Goal: Task Accomplishment & Management: Manage account settings

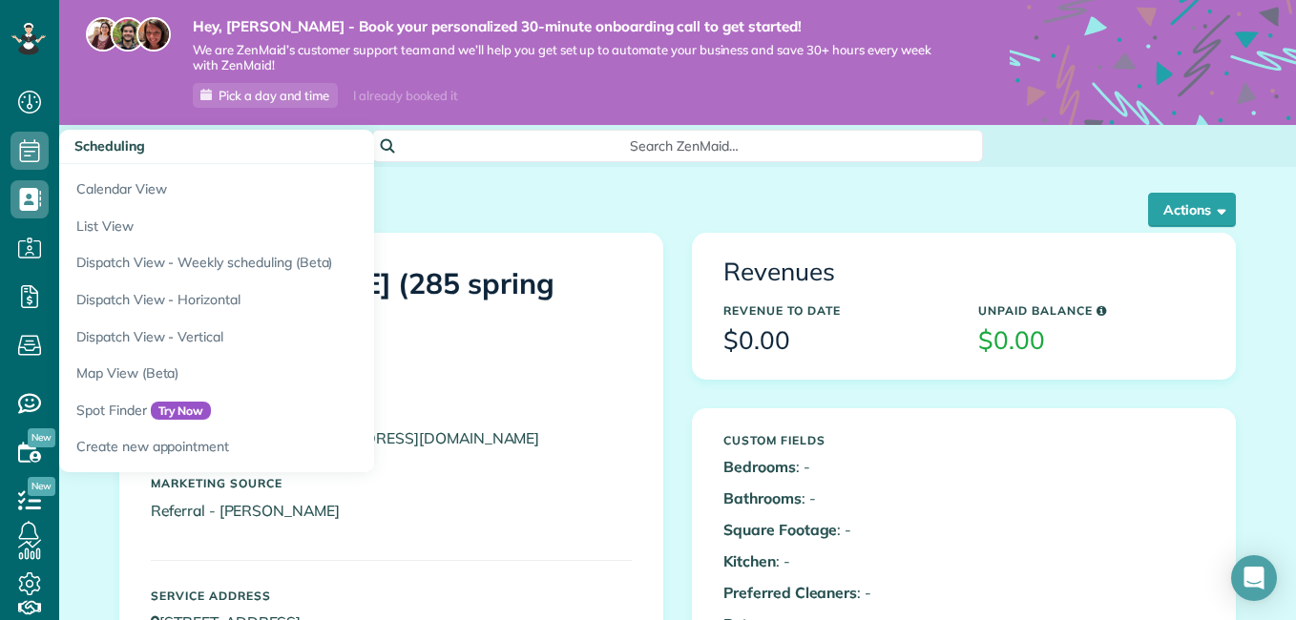
scroll to position [9, 9]
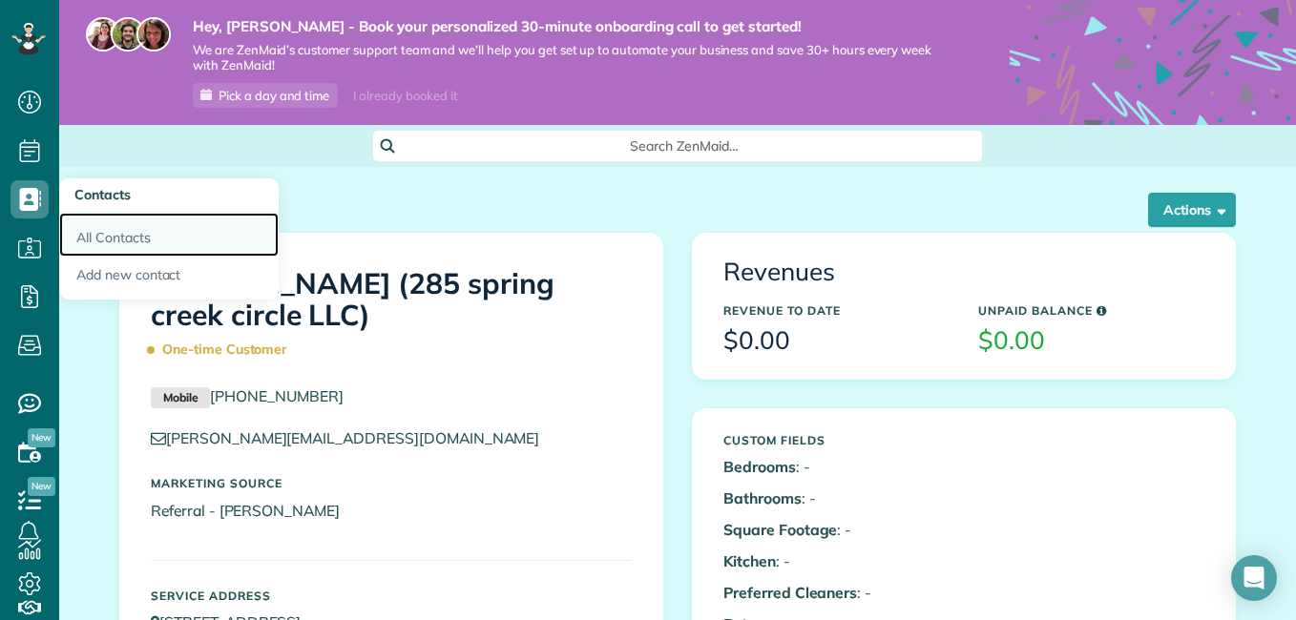
click at [92, 232] on link "All Contacts" at bounding box center [168, 235] width 219 height 44
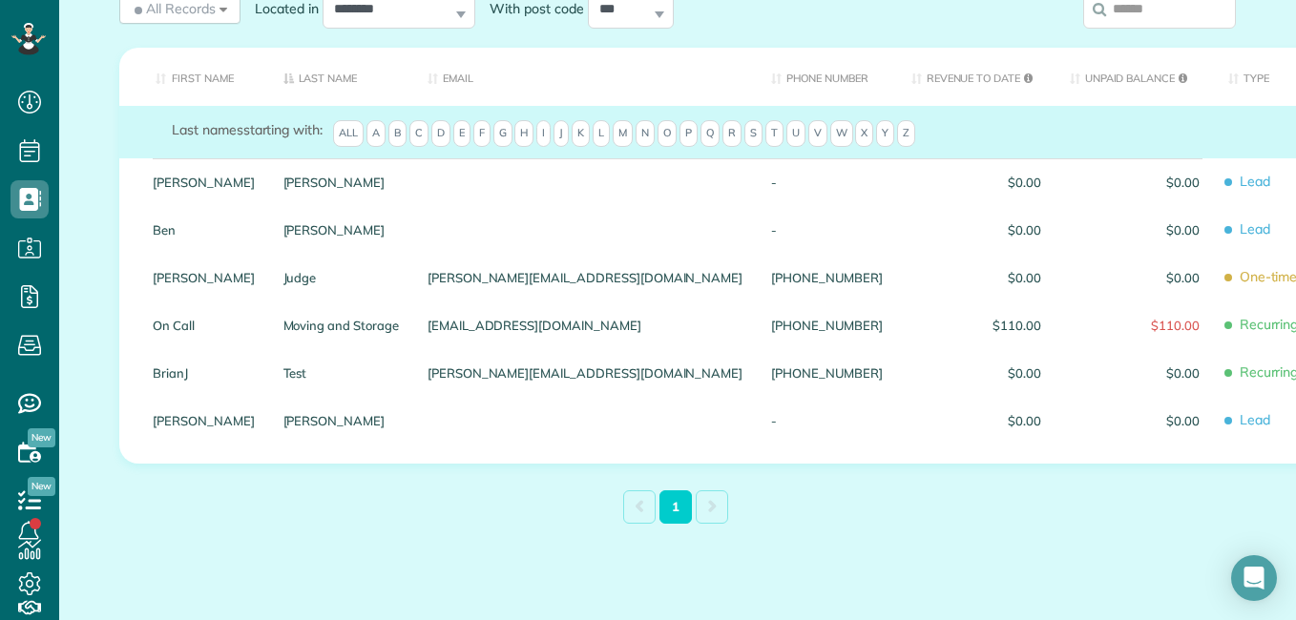
scroll to position [326, 0]
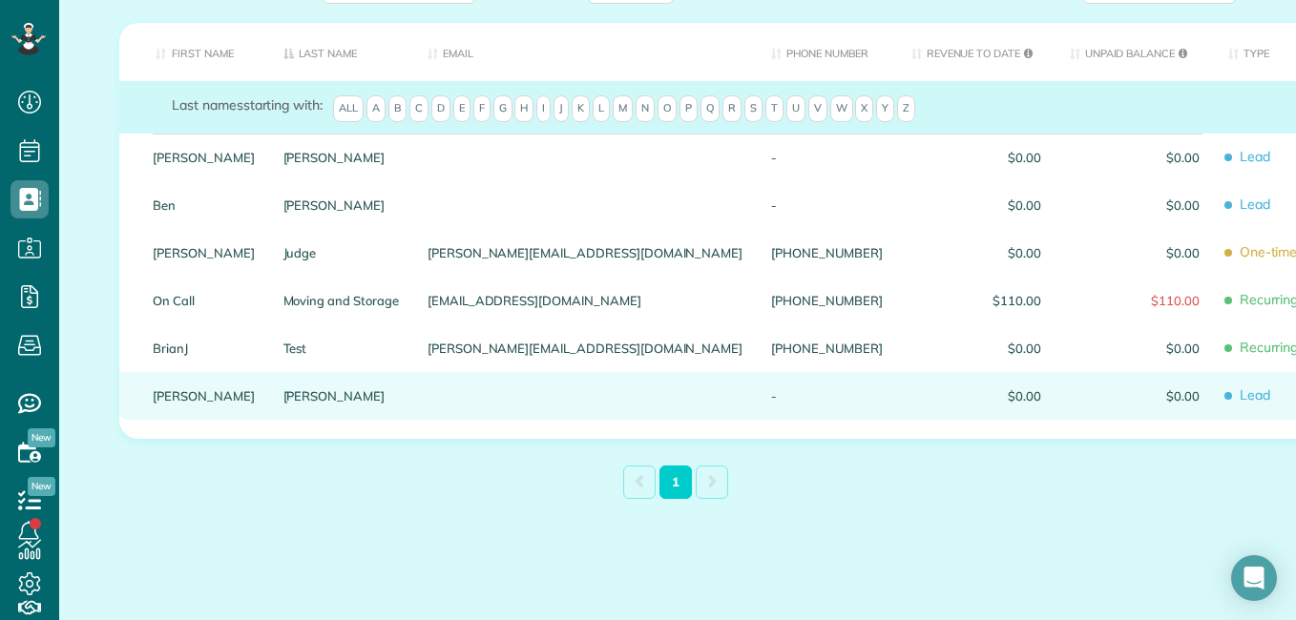
click at [1069, 395] on span "$0.00" at bounding box center [1134, 395] width 130 height 13
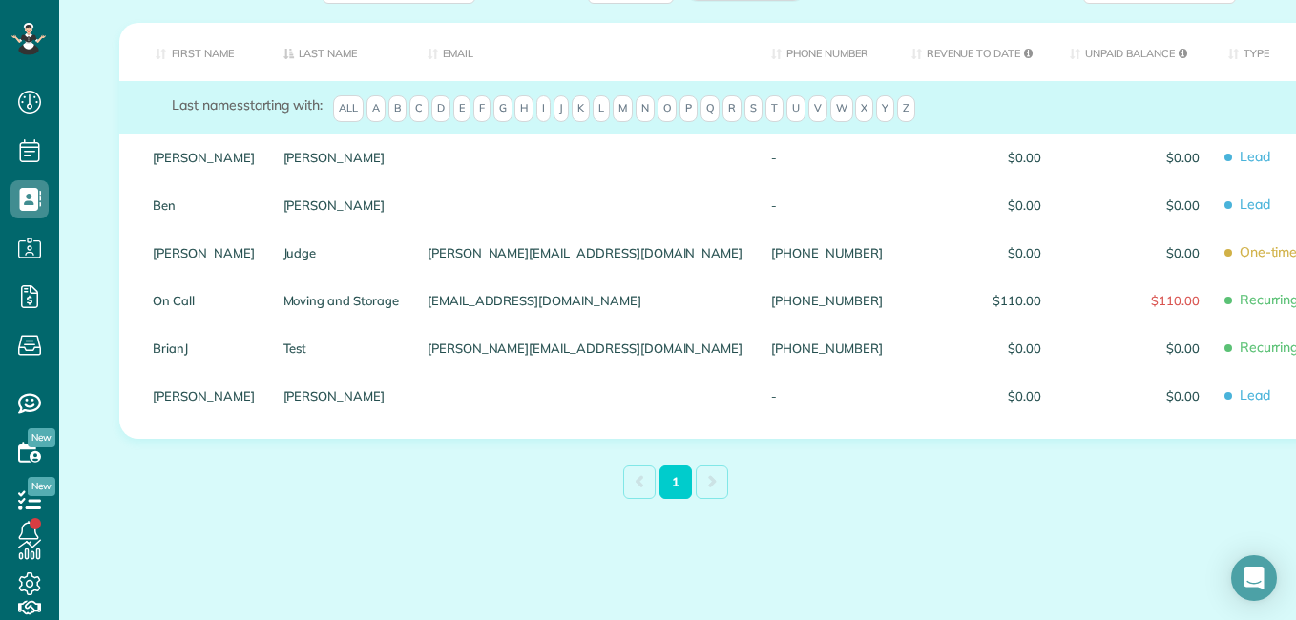
click at [1055, 45] on th "Unpaid Balance" at bounding box center [1134, 52] width 158 height 58
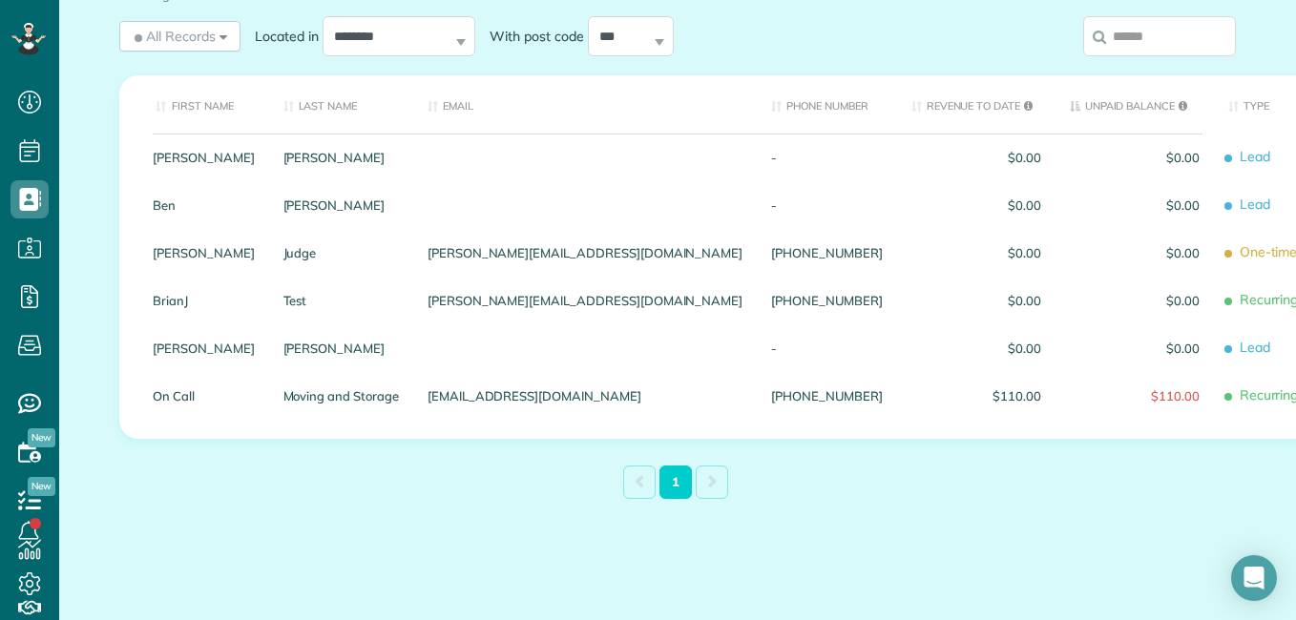
scroll to position [274, 0]
click at [1213, 108] on th "Type" at bounding box center [1317, 104] width 208 height 58
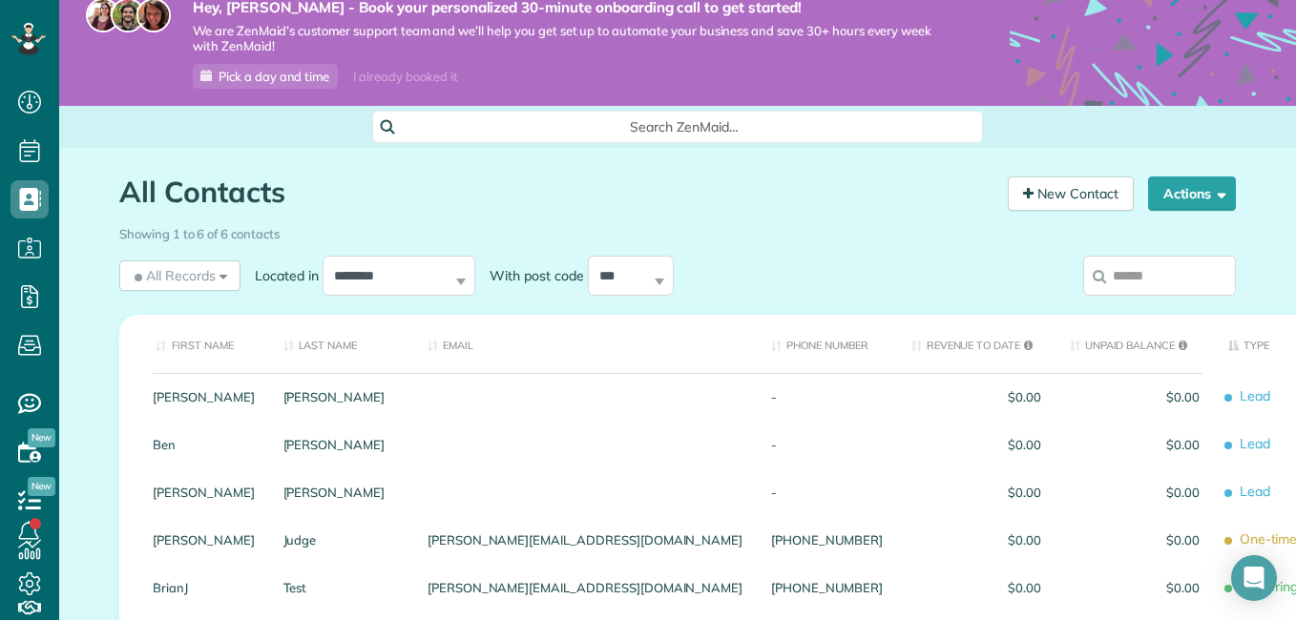
scroll to position [0, 0]
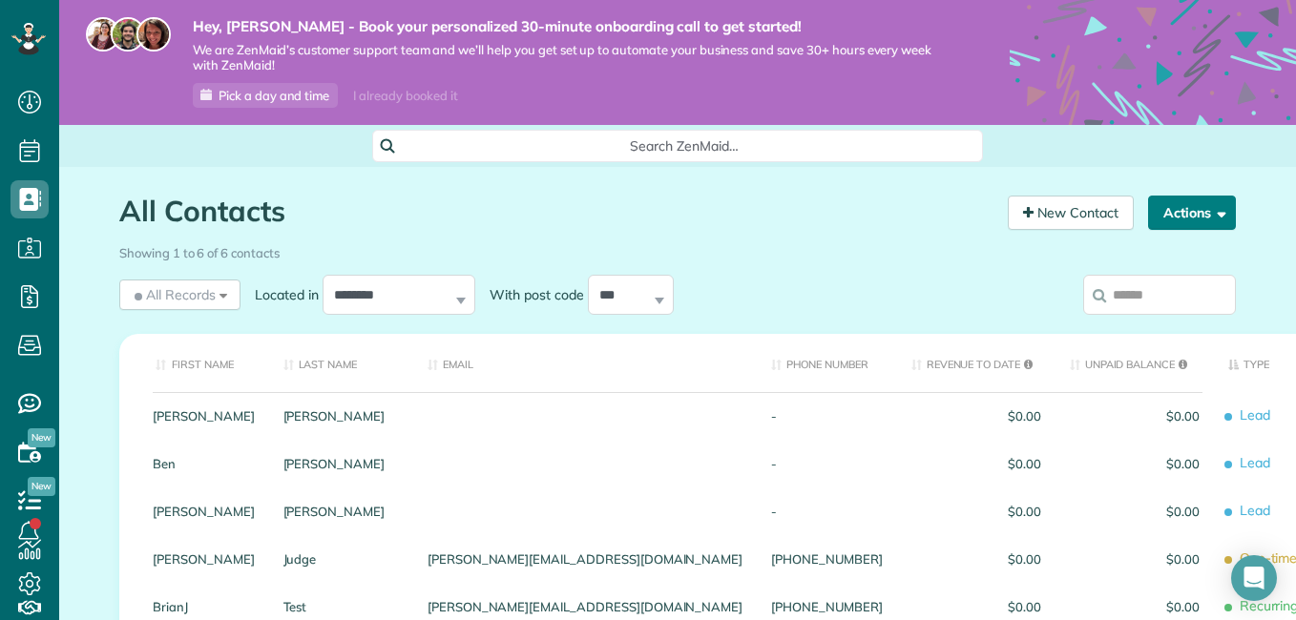
click at [1199, 215] on button "Actions" at bounding box center [1192, 213] width 88 height 34
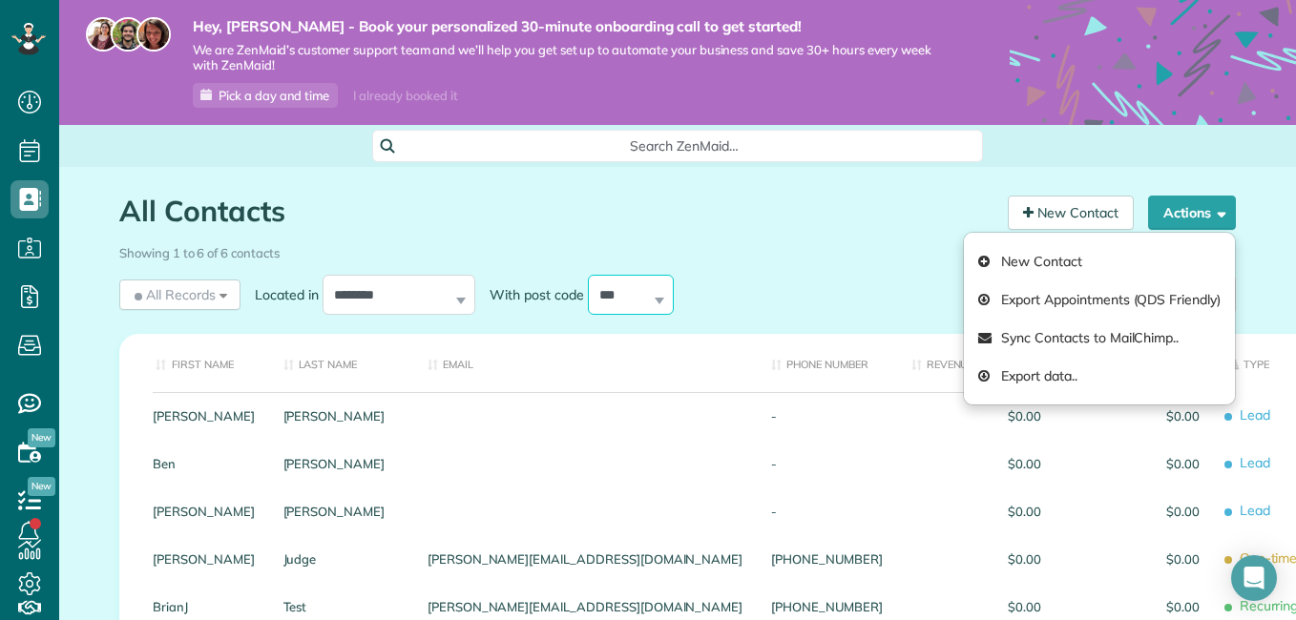
click at [657, 291] on select "*** ***** ***** *****" at bounding box center [631, 295] width 86 height 40
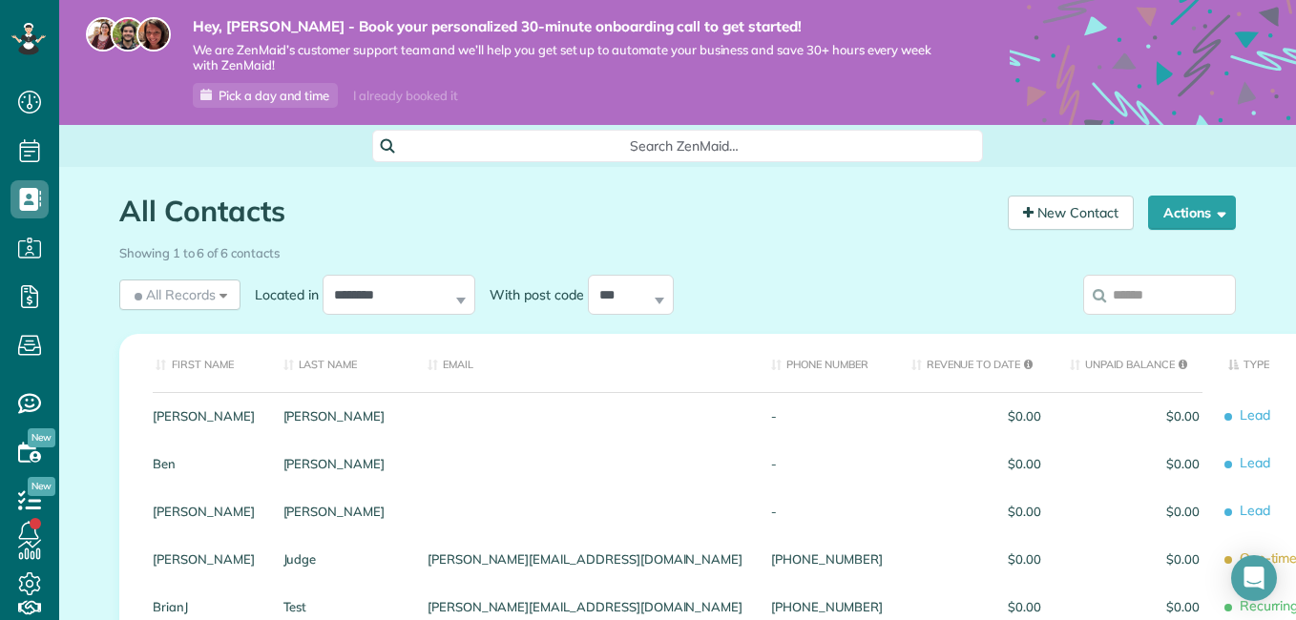
click at [765, 288] on div "All Records All Records All Customers Leads Former Customers Recurring Customer…" at bounding box center [534, 295] width 830 height 50
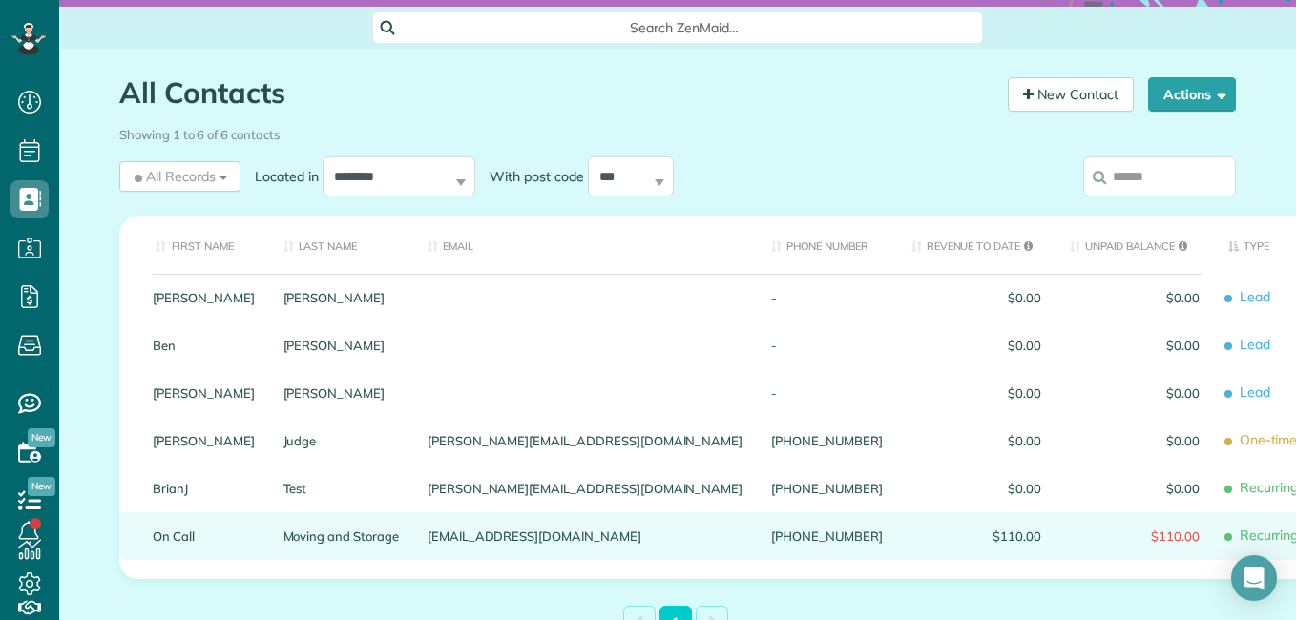
scroll to position [178, 0]
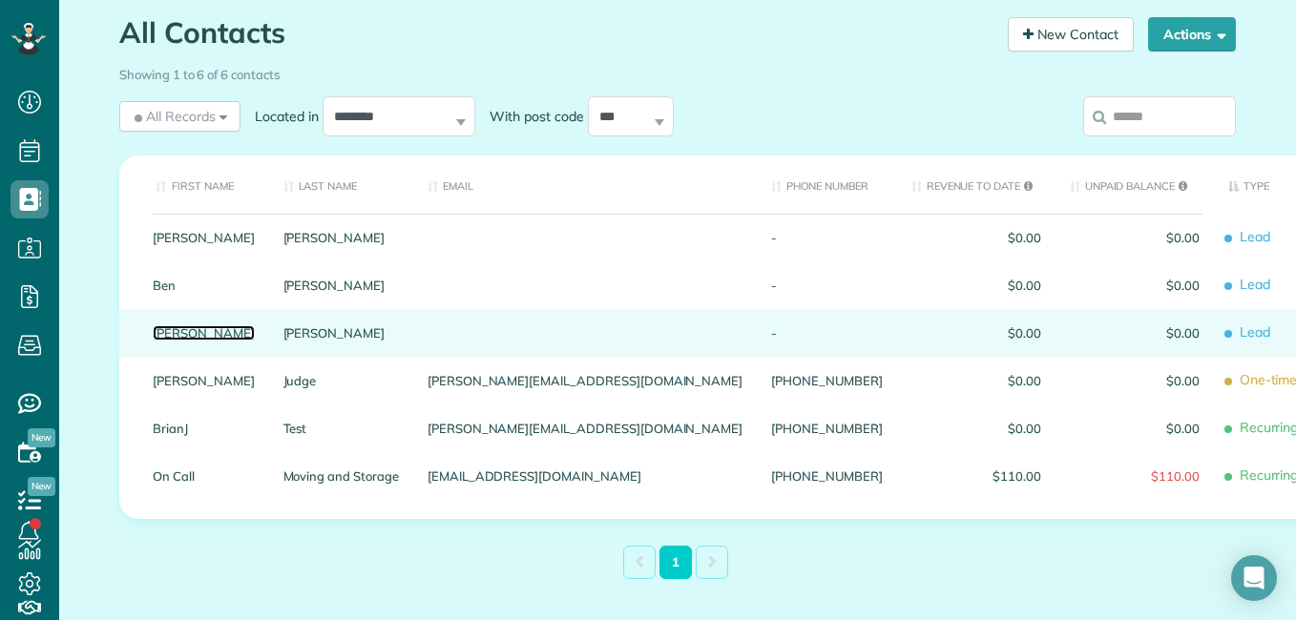
click at [160, 340] on link "Emily" at bounding box center [204, 332] width 102 height 13
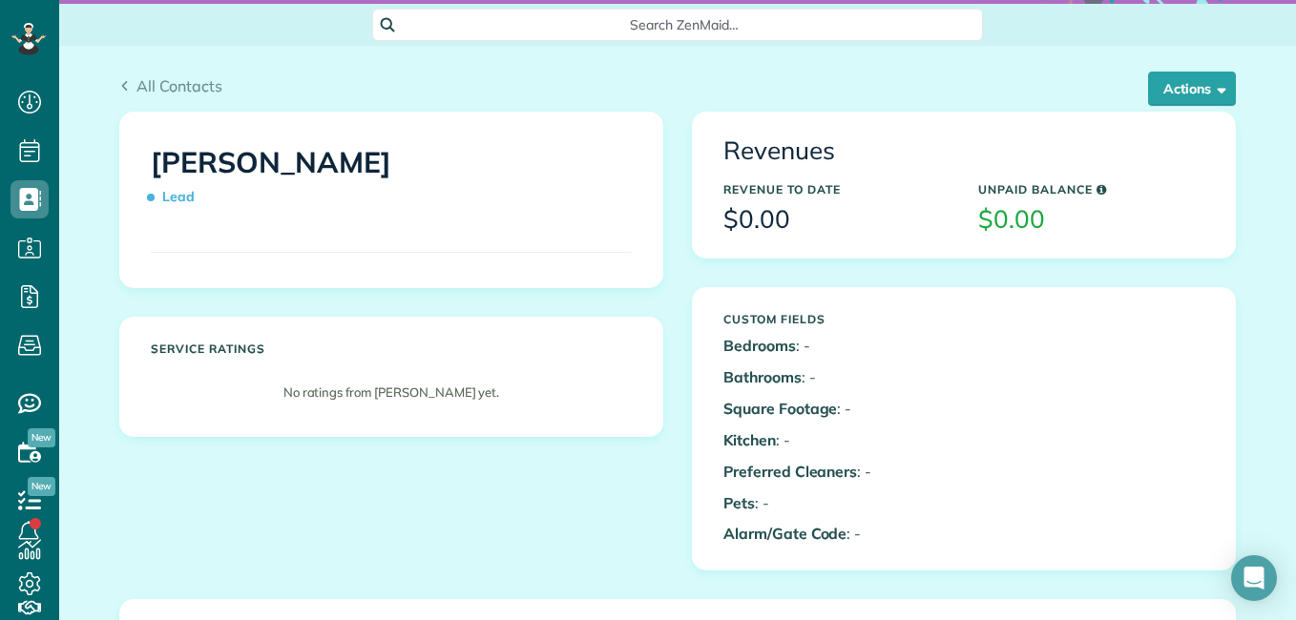
scroll to position [95, 0]
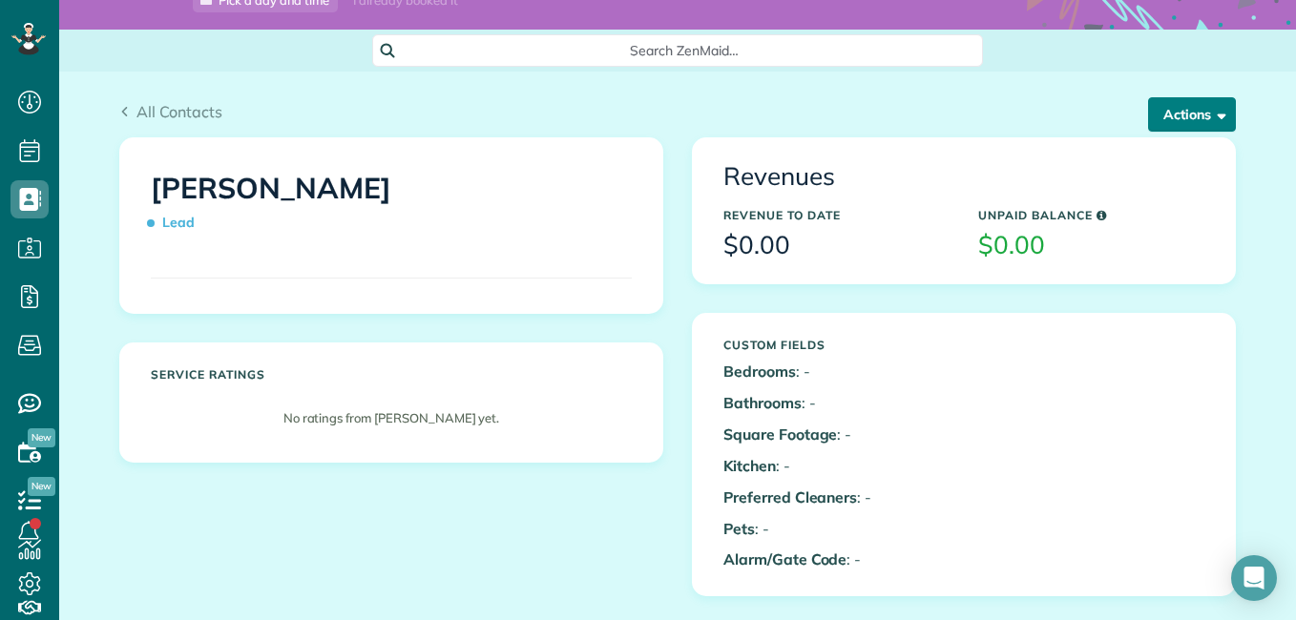
click at [1173, 118] on button "Actions" at bounding box center [1192, 114] width 88 height 34
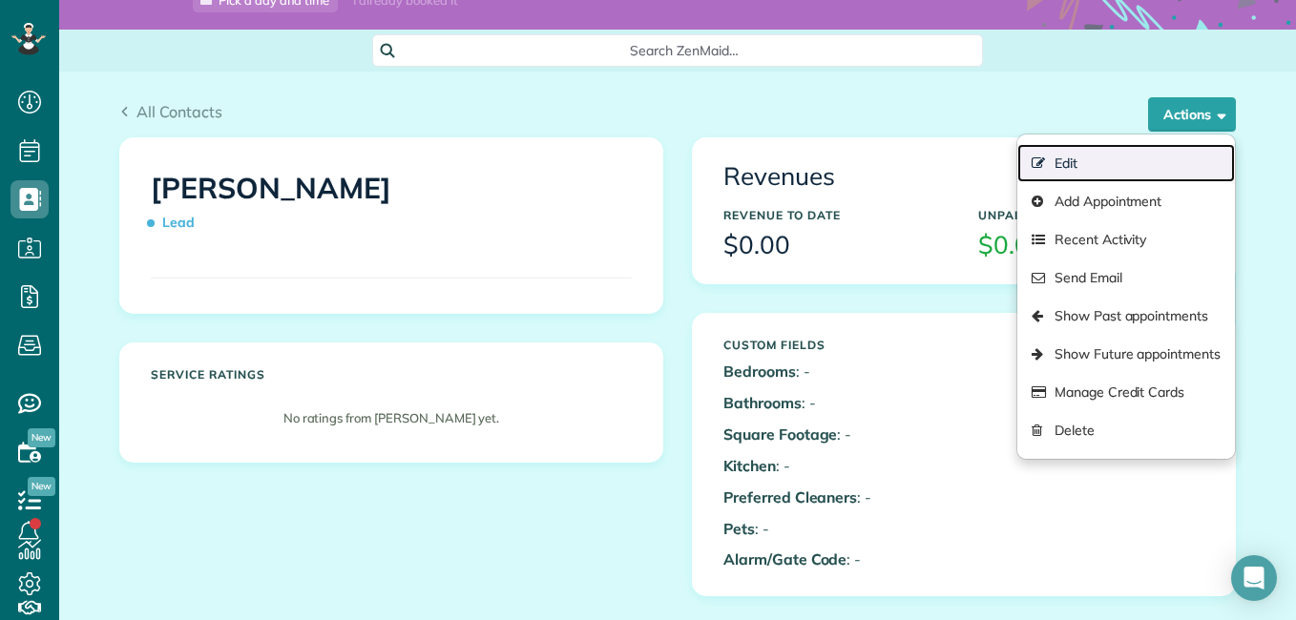
click at [1128, 156] on link "Edit" at bounding box center [1126, 163] width 218 height 38
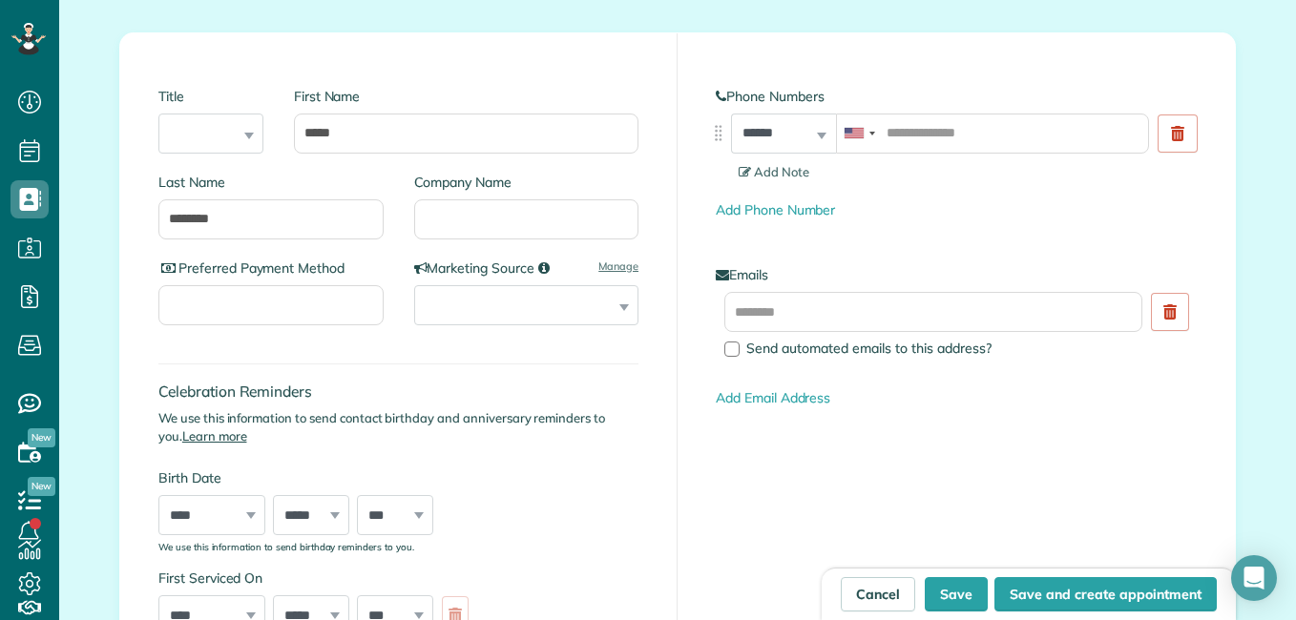
scroll to position [286, 0]
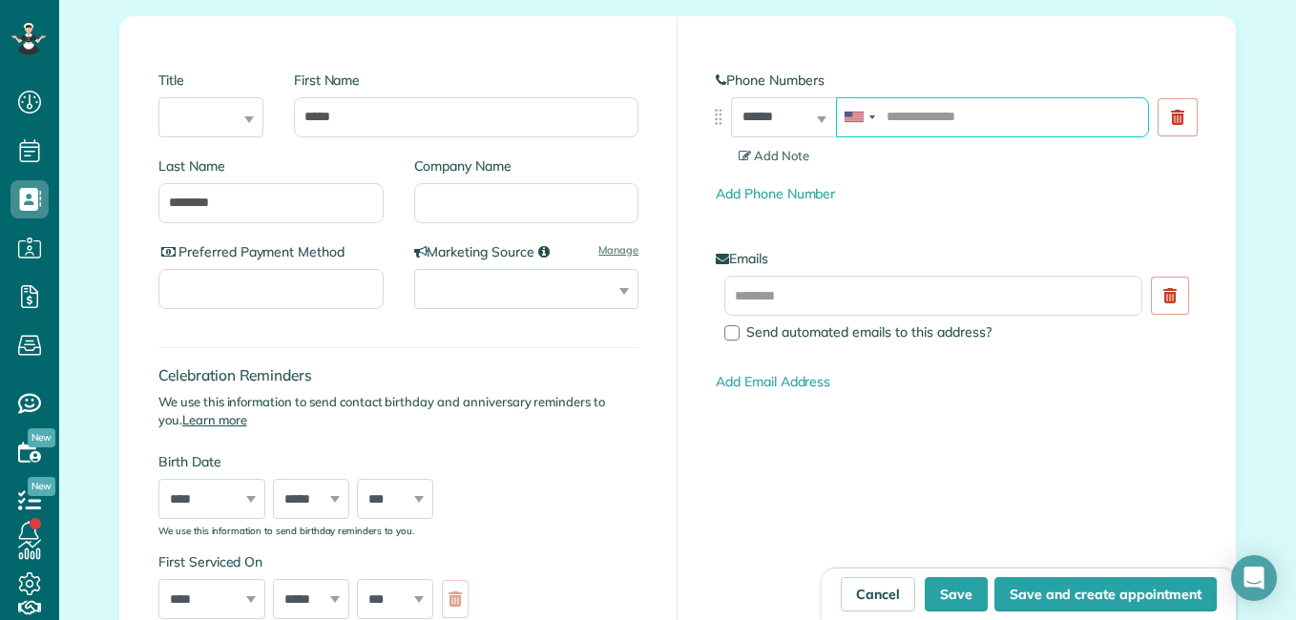
click at [968, 115] on input "tel" at bounding box center [992, 117] width 313 height 40
type input "**********"
click at [898, 318] on div "Send automated emails to this address?" at bounding box center [936, 310] width 425 height 68
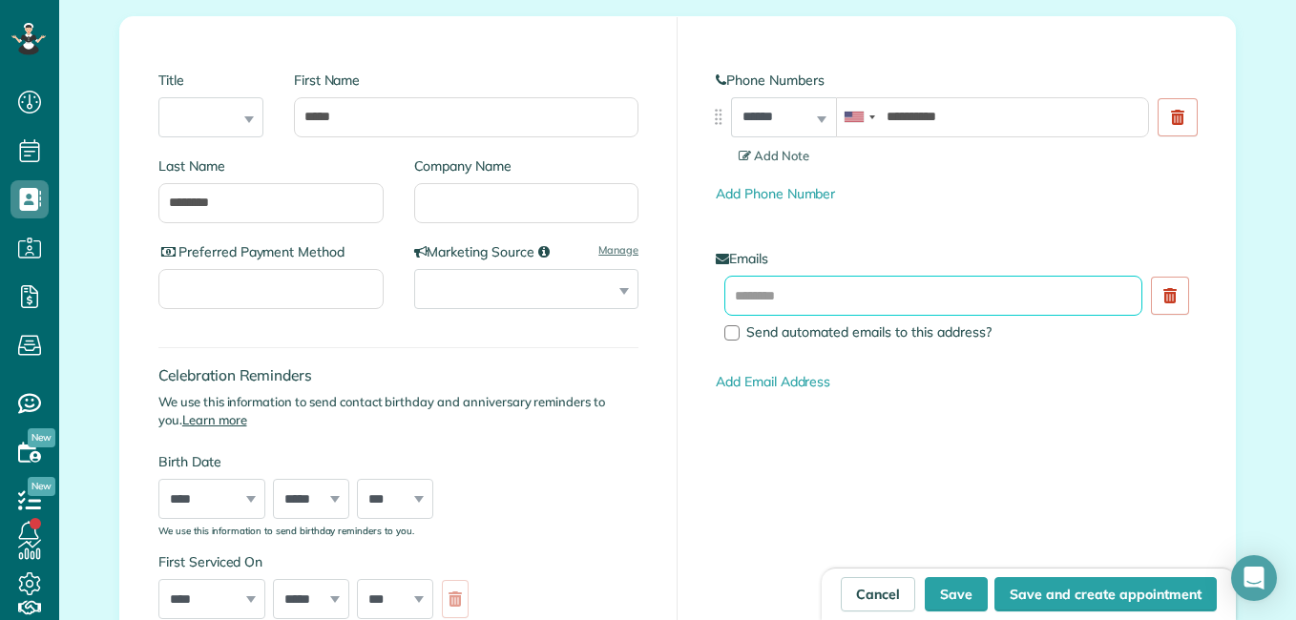
click at [861, 303] on input "text" at bounding box center [933, 296] width 418 height 40
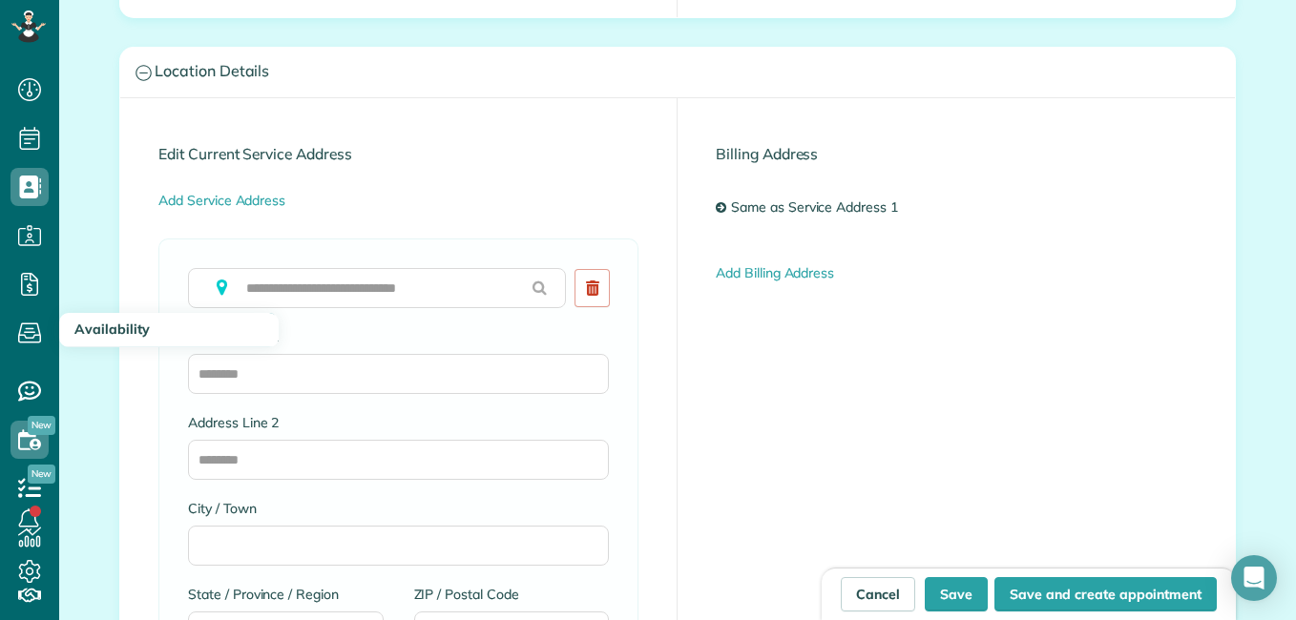
scroll to position [0, 0]
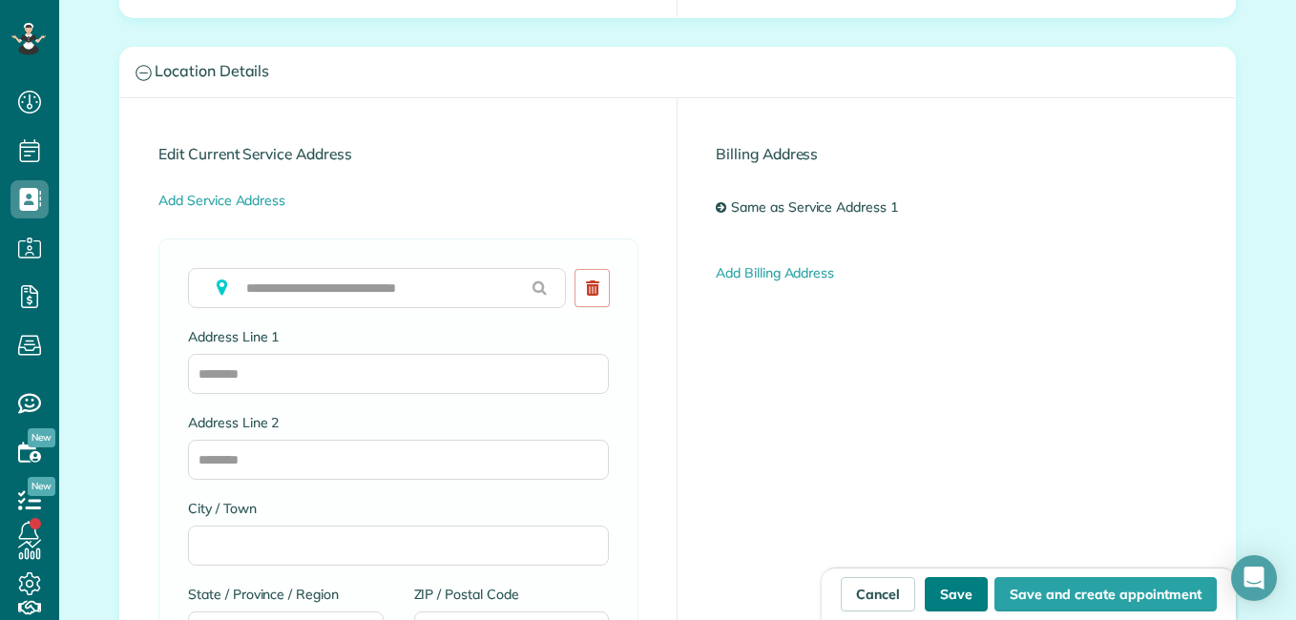
type input "**********"
click at [959, 593] on button "Save" at bounding box center [955, 594] width 63 height 34
type input "**********"
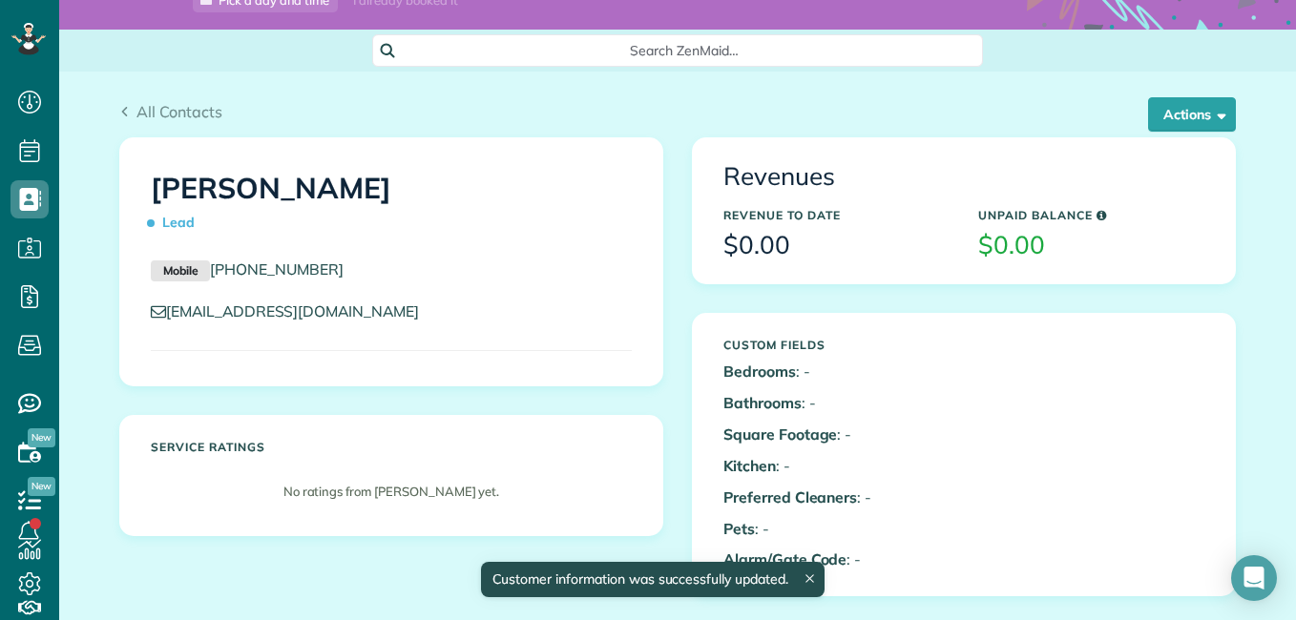
scroll to position [191, 0]
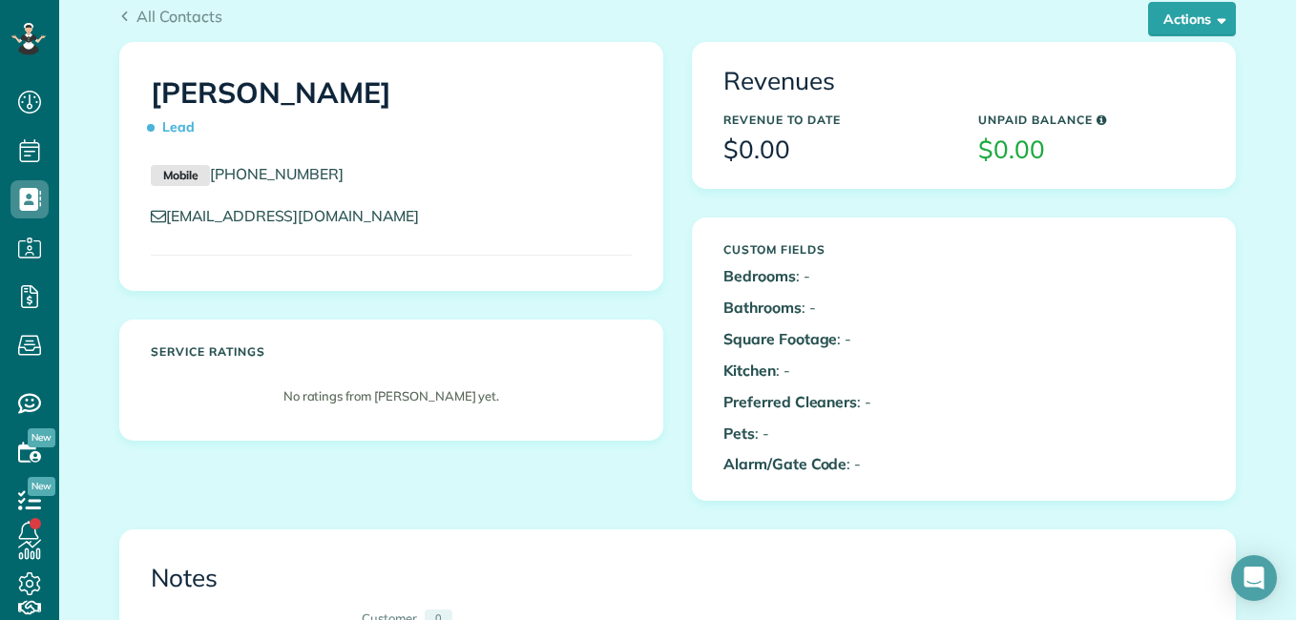
click at [1128, 101] on div "Revenues" at bounding box center [963, 81] width 509 height 47
click at [1108, 114] on div "Unpaid Balance $0.00" at bounding box center [1091, 138] width 255 height 69
click at [1077, 122] on h5 "Unpaid Balance" at bounding box center [1091, 120] width 226 height 12
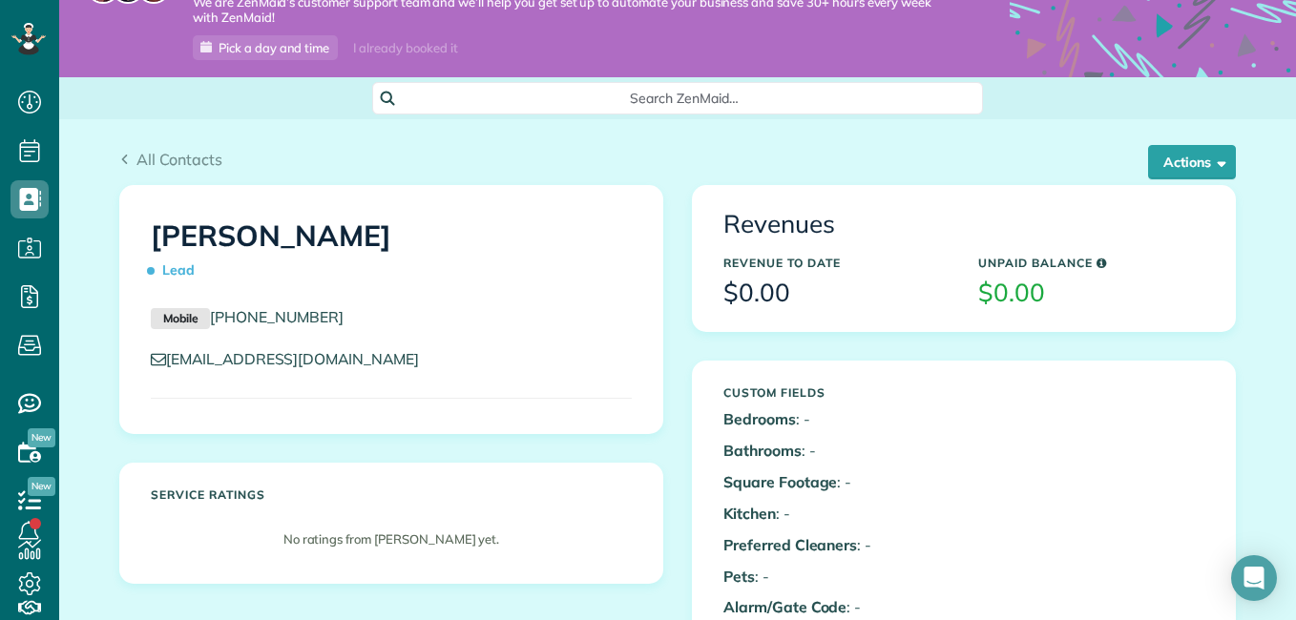
scroll to position [0, 0]
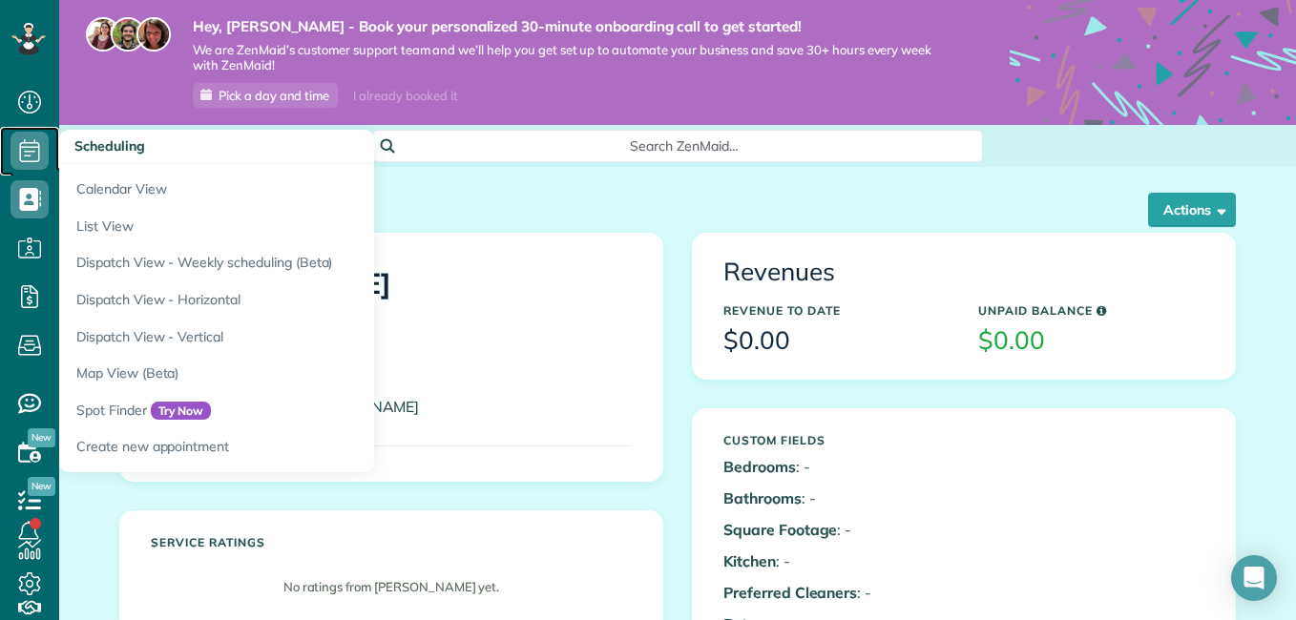
click at [31, 150] on icon at bounding box center [29, 151] width 38 height 38
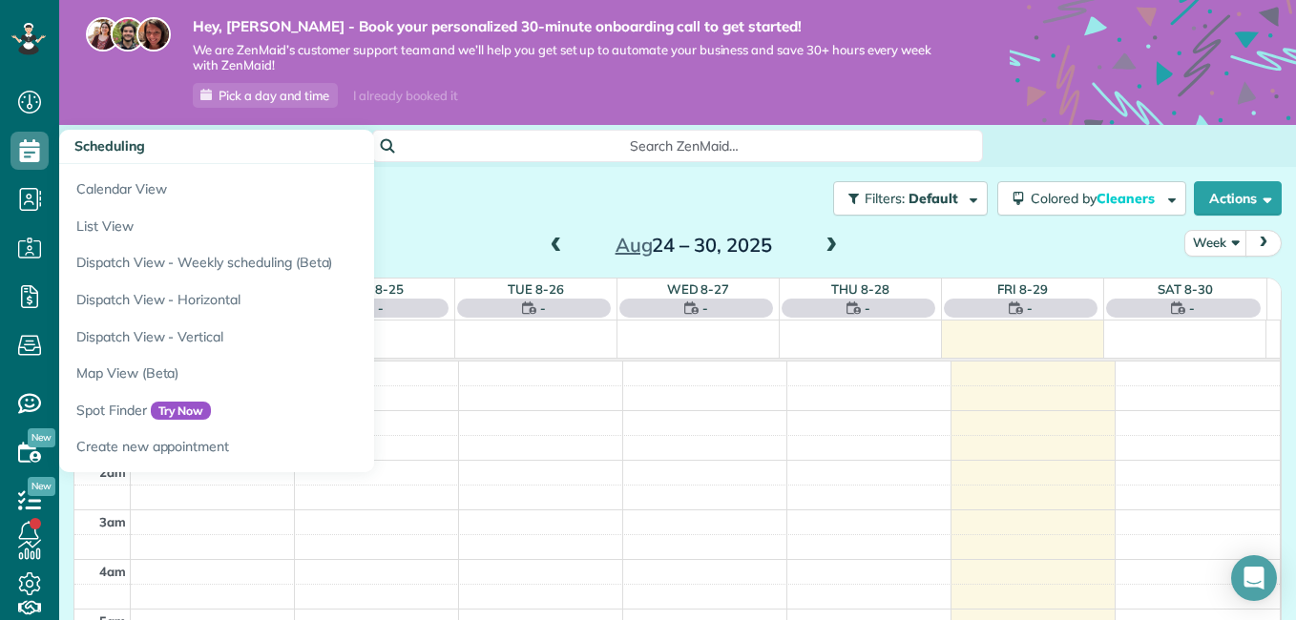
scroll to position [348, 0]
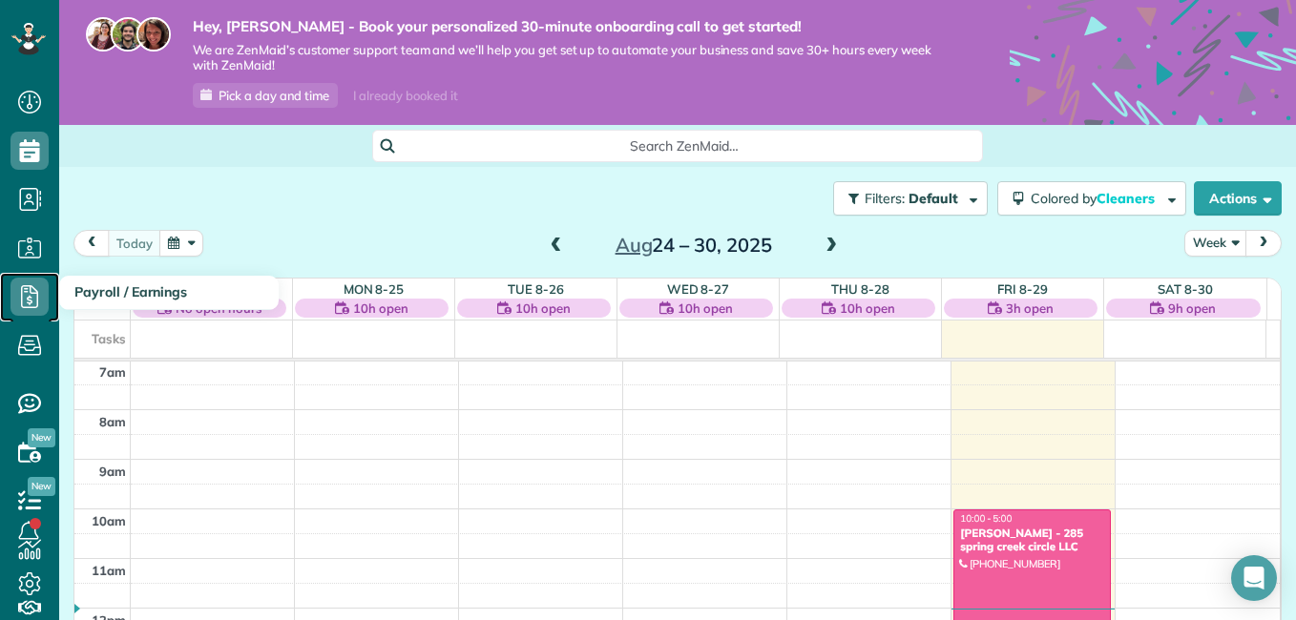
click at [16, 286] on icon at bounding box center [29, 297] width 38 height 38
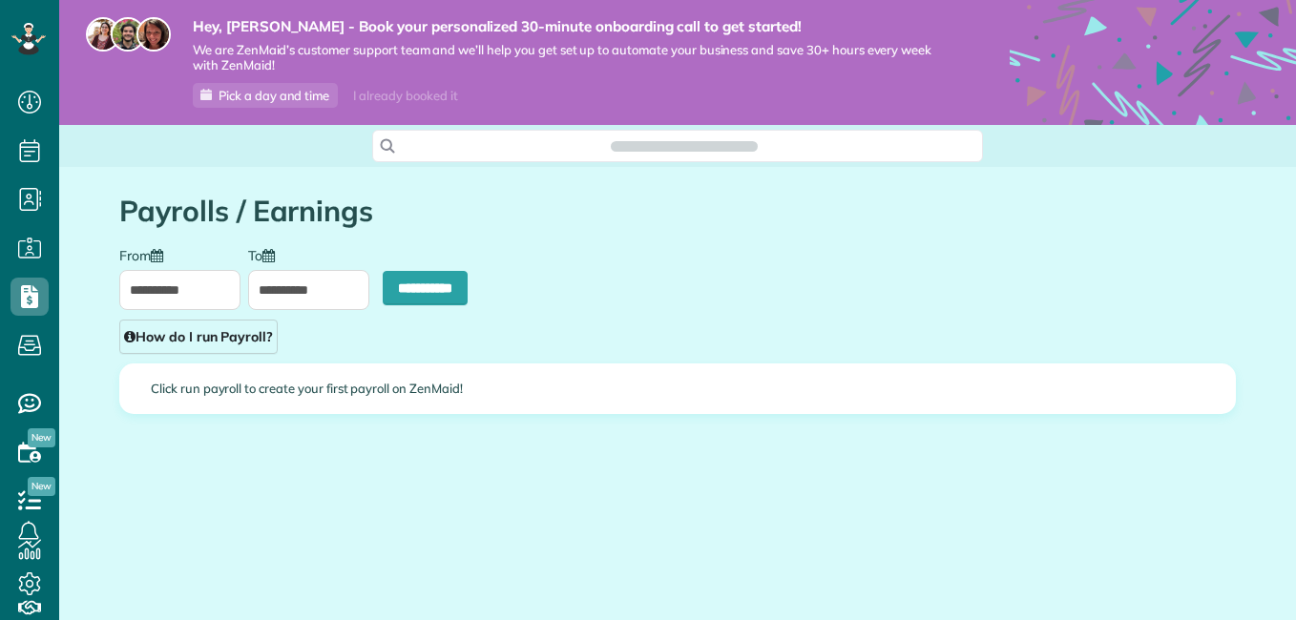
scroll to position [9, 9]
type input "**********"
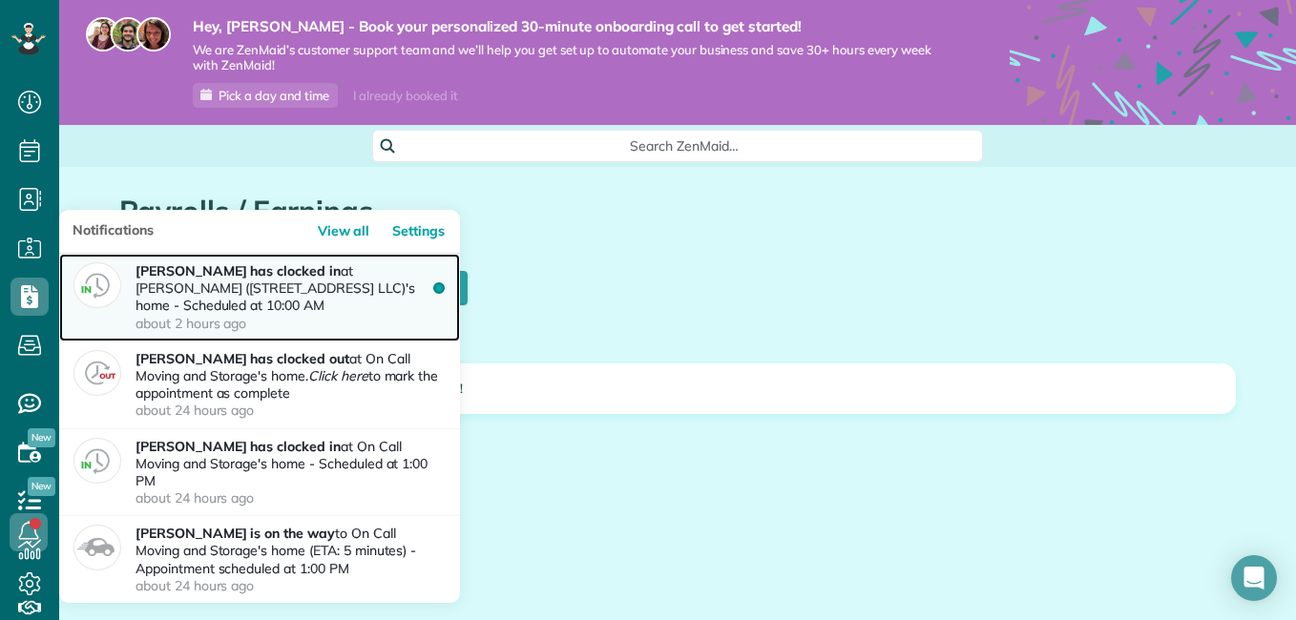
click at [325, 313] on p "Manuela Payan has clocked in at Brian Judge (285 spring creek circle LLC)'s hom…" at bounding box center [290, 297] width 310 height 70
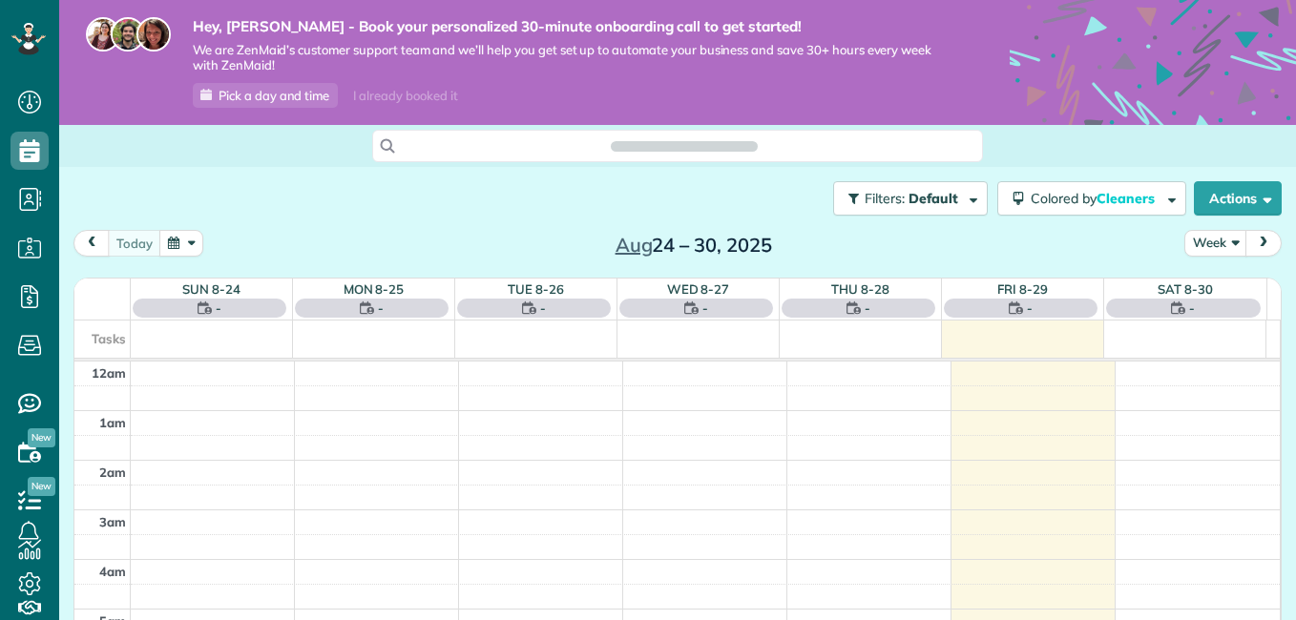
scroll to position [348, 0]
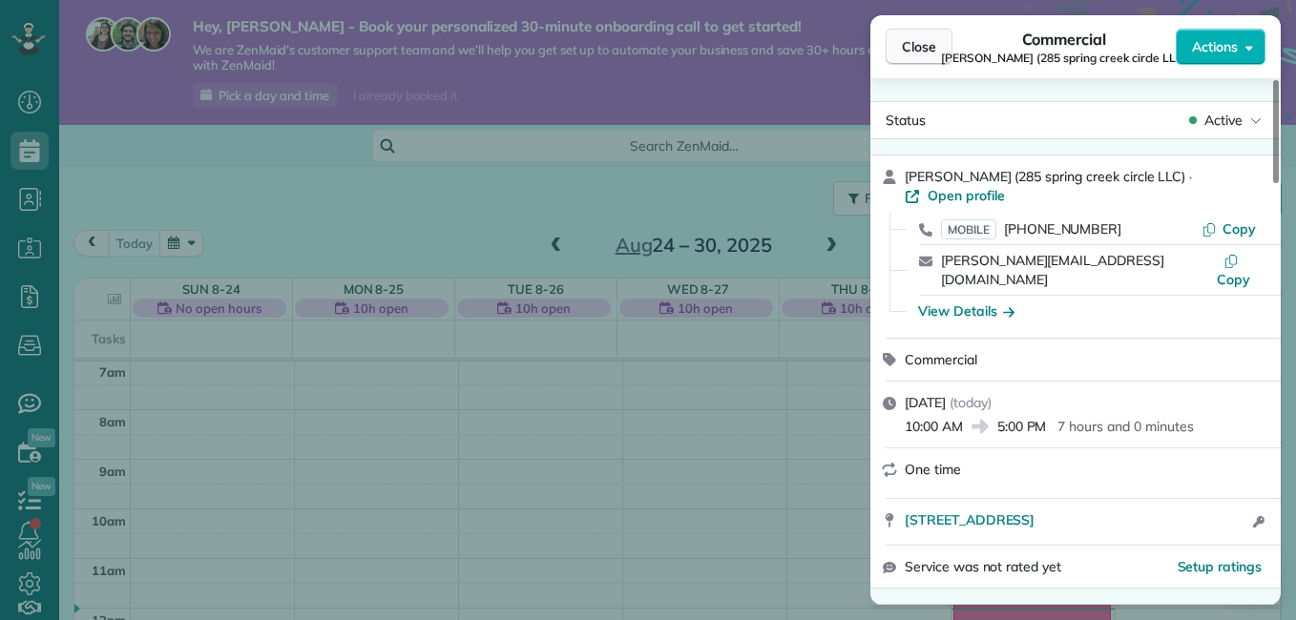
click at [945, 46] on button "Close" at bounding box center [918, 47] width 67 height 36
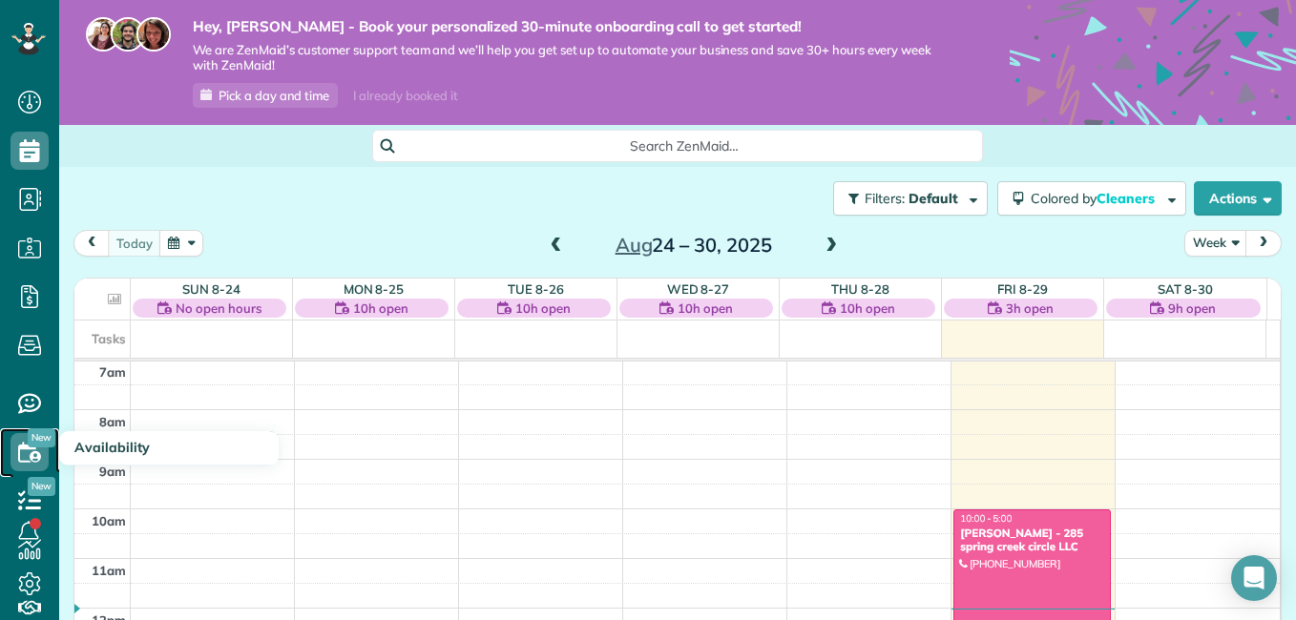
click at [35, 455] on icon at bounding box center [29, 452] width 38 height 38
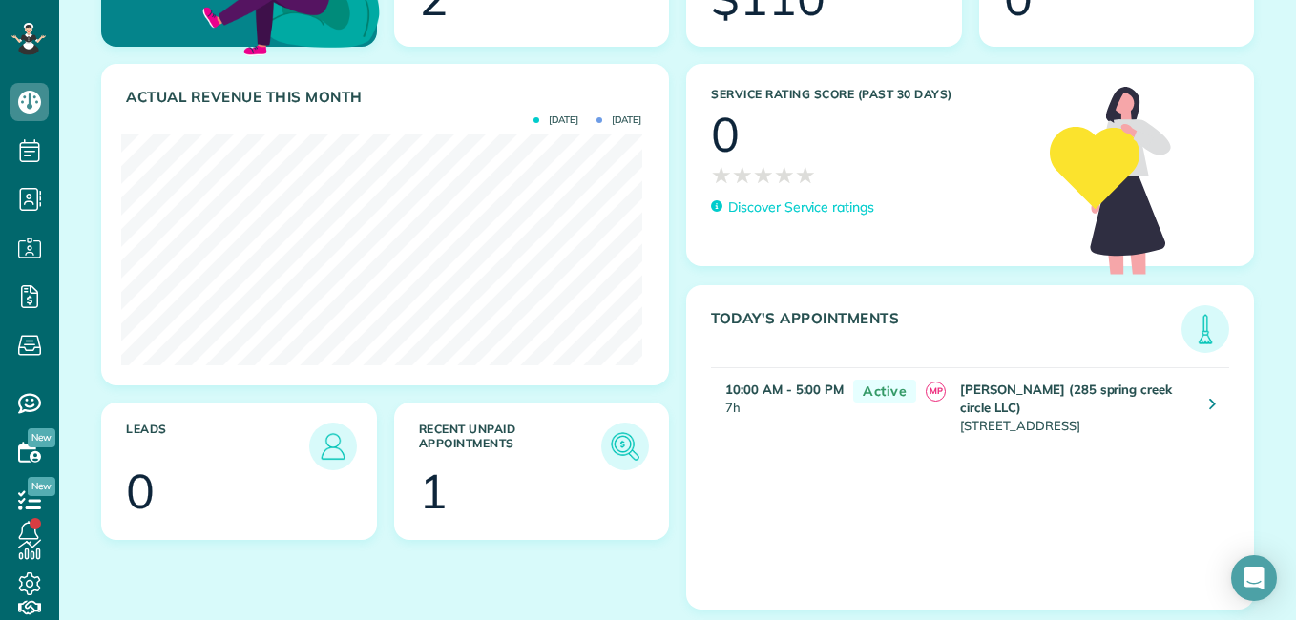
scroll to position [312, 0]
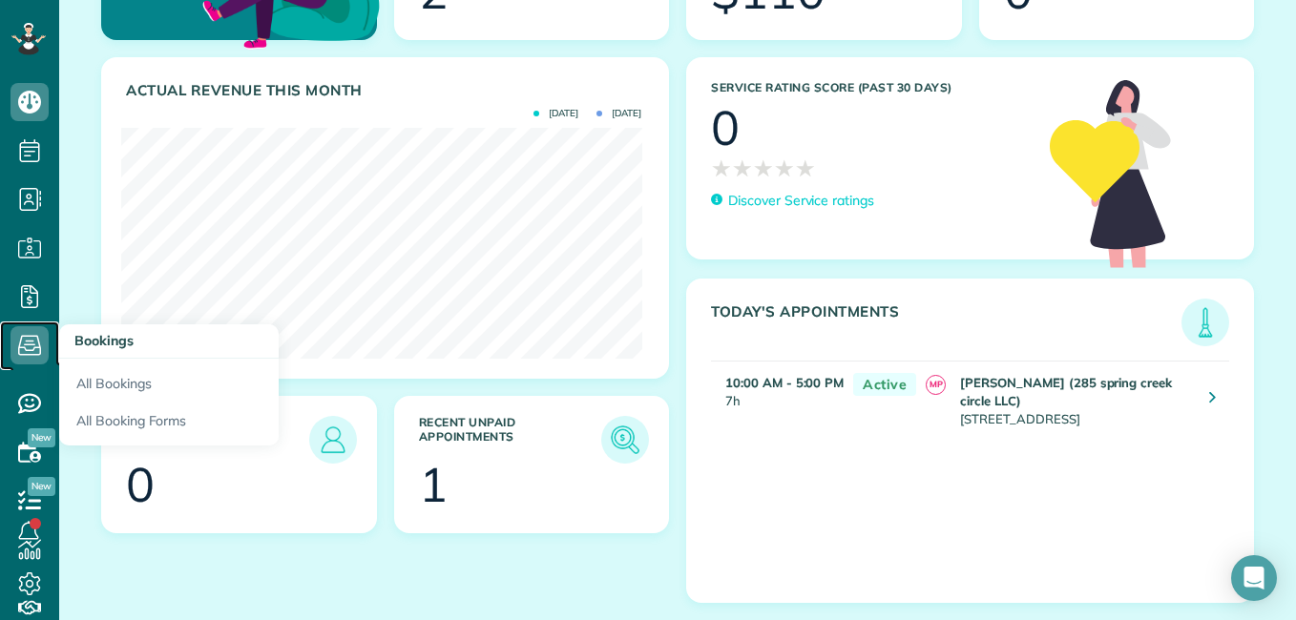
click at [24, 357] on icon at bounding box center [29, 345] width 38 height 38
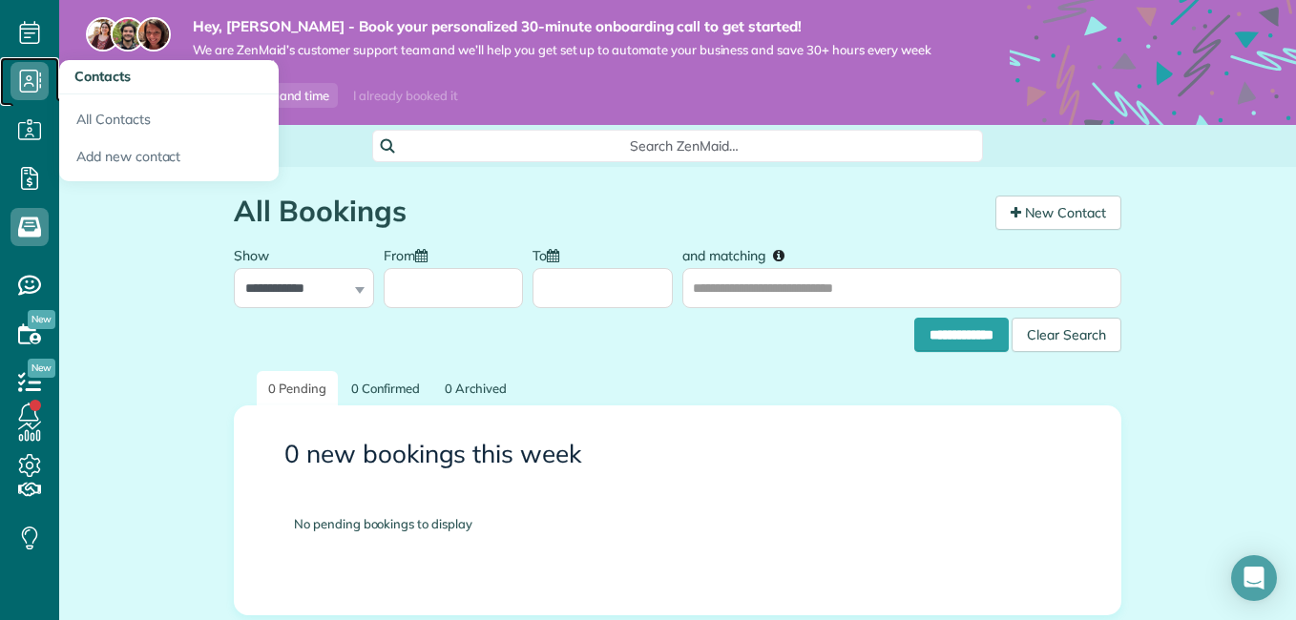
click at [30, 91] on icon at bounding box center [29, 81] width 38 height 38
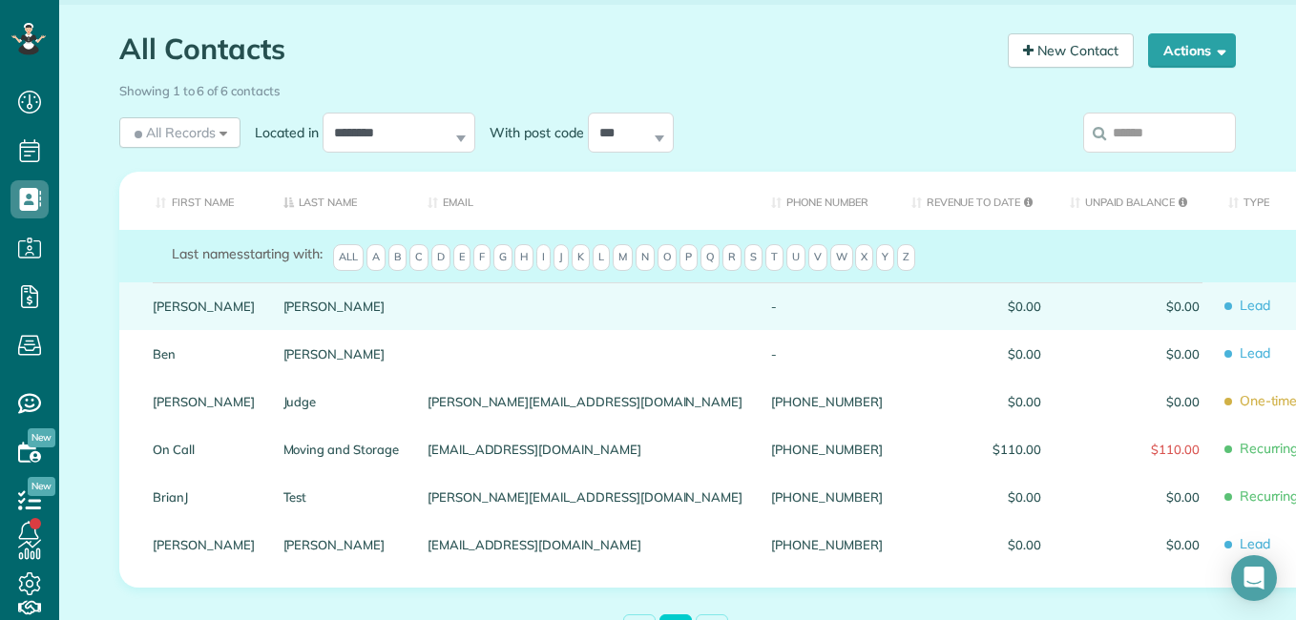
scroll to position [191, 0]
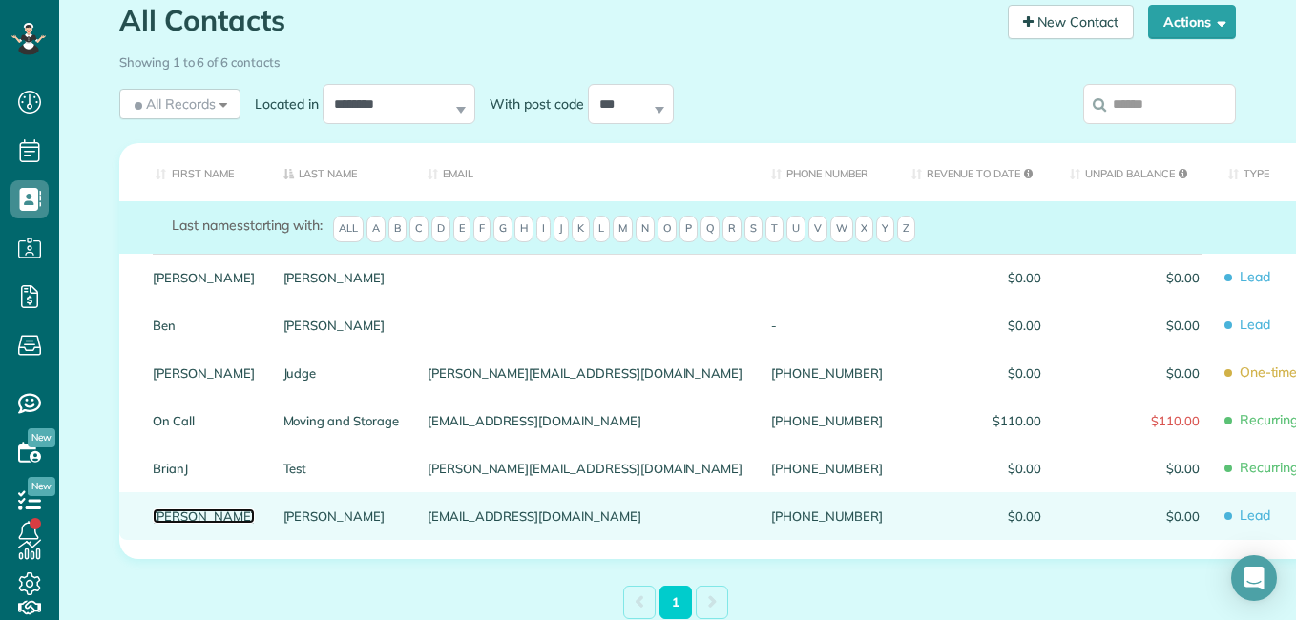
click at [178, 523] on link "Emily" at bounding box center [204, 515] width 102 height 13
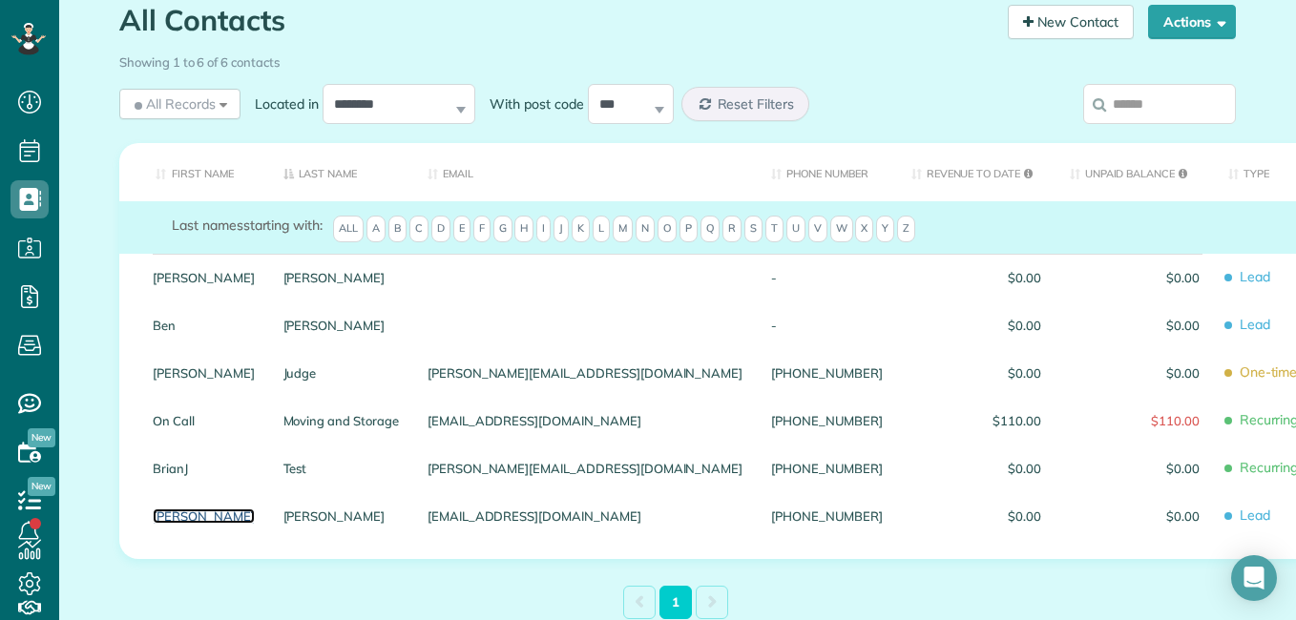
click at [178, 523] on link "Emily" at bounding box center [204, 515] width 102 height 13
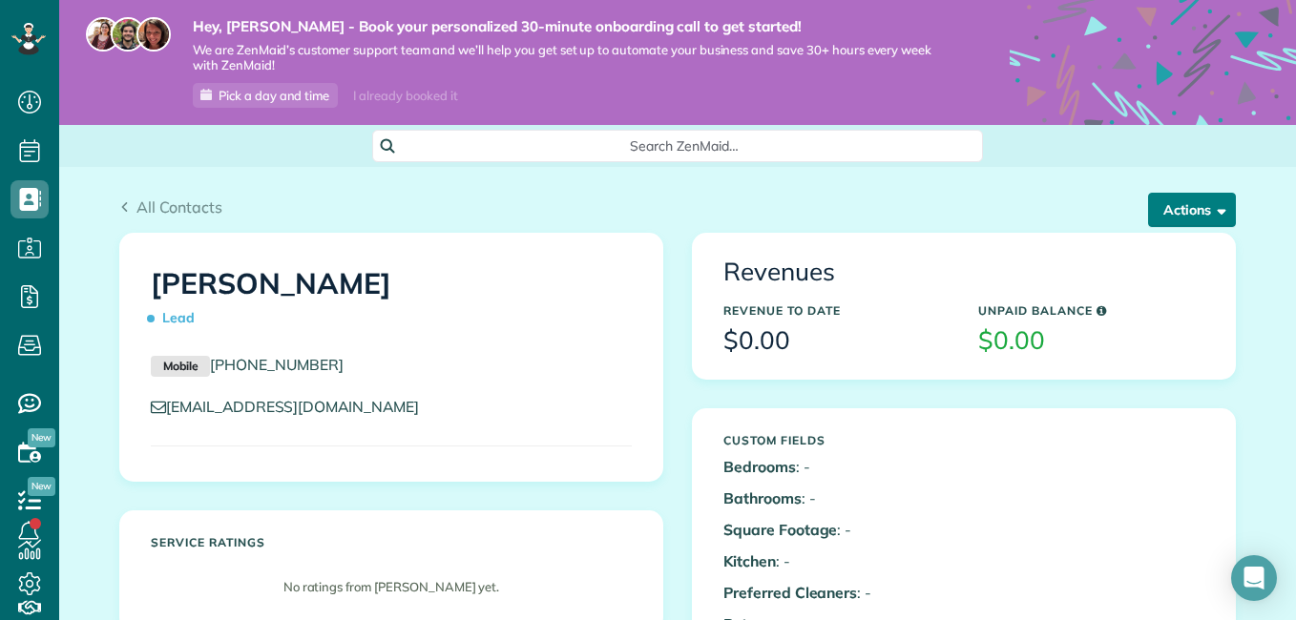
click at [1181, 213] on button "Actions" at bounding box center [1192, 210] width 88 height 34
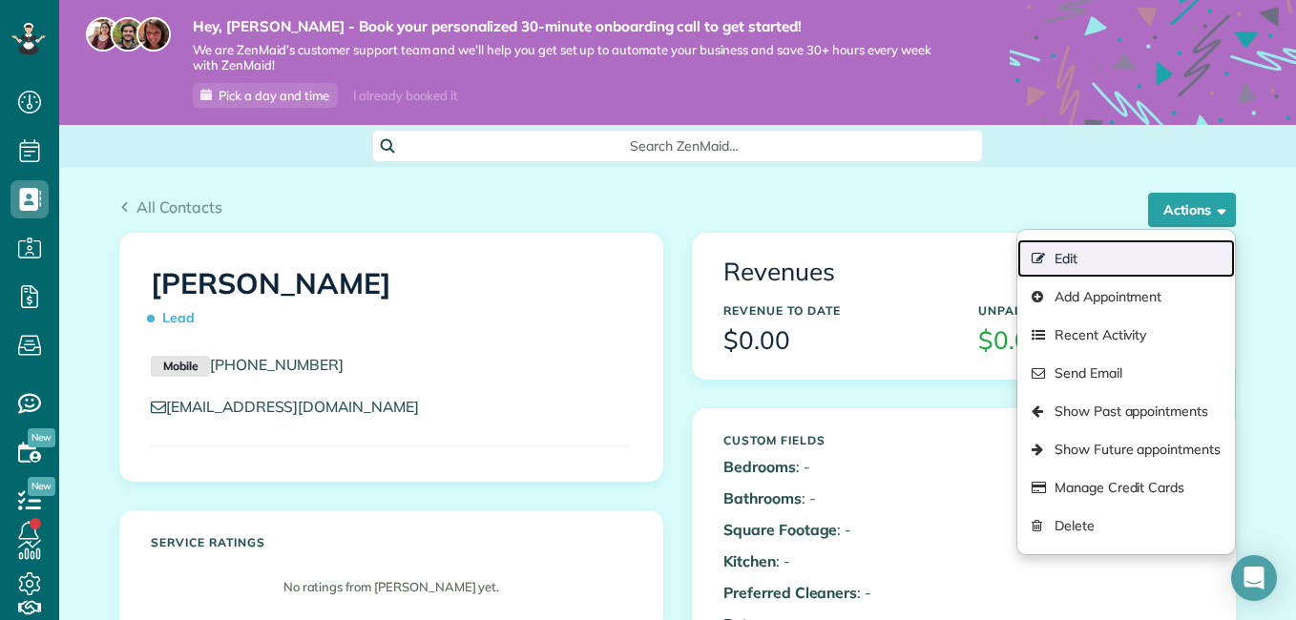
click at [1071, 267] on link "Edit" at bounding box center [1126, 258] width 218 height 38
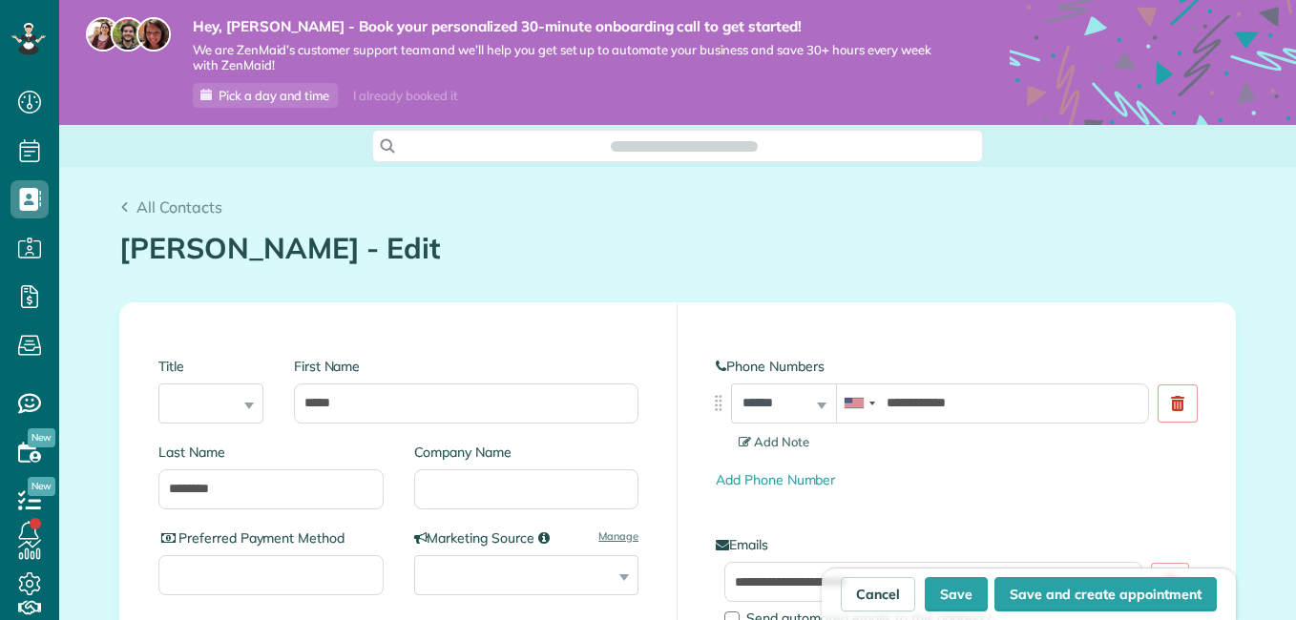
scroll to position [9, 9]
type input "**********"
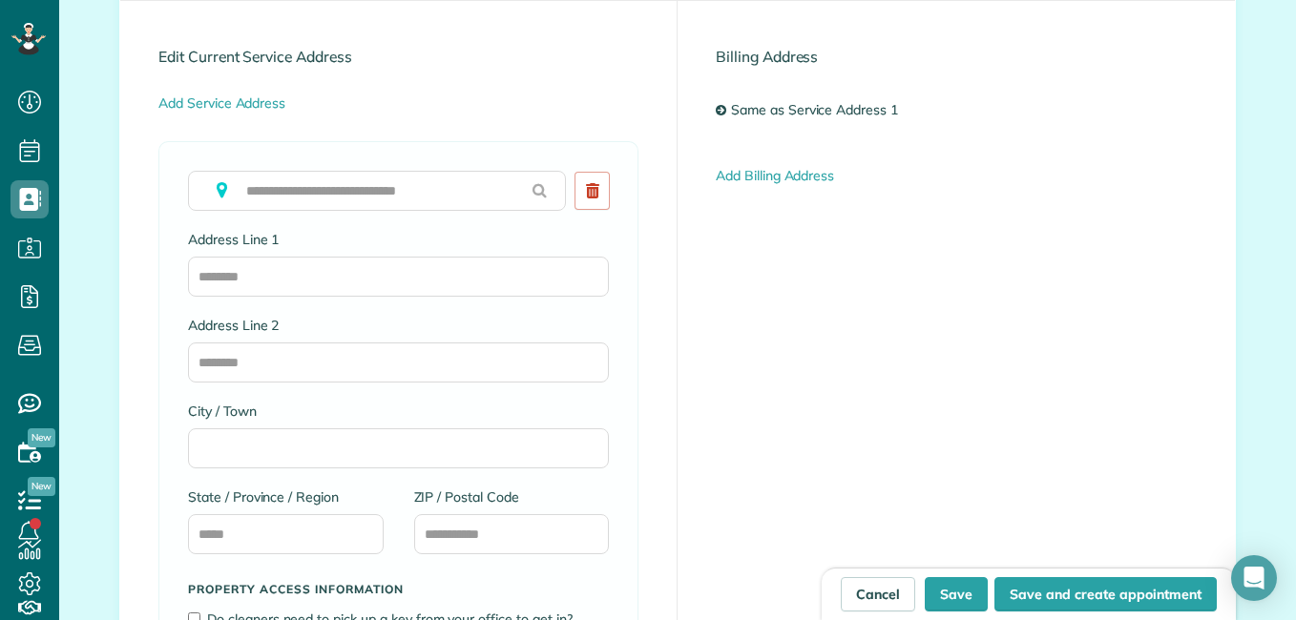
scroll to position [1049, 0]
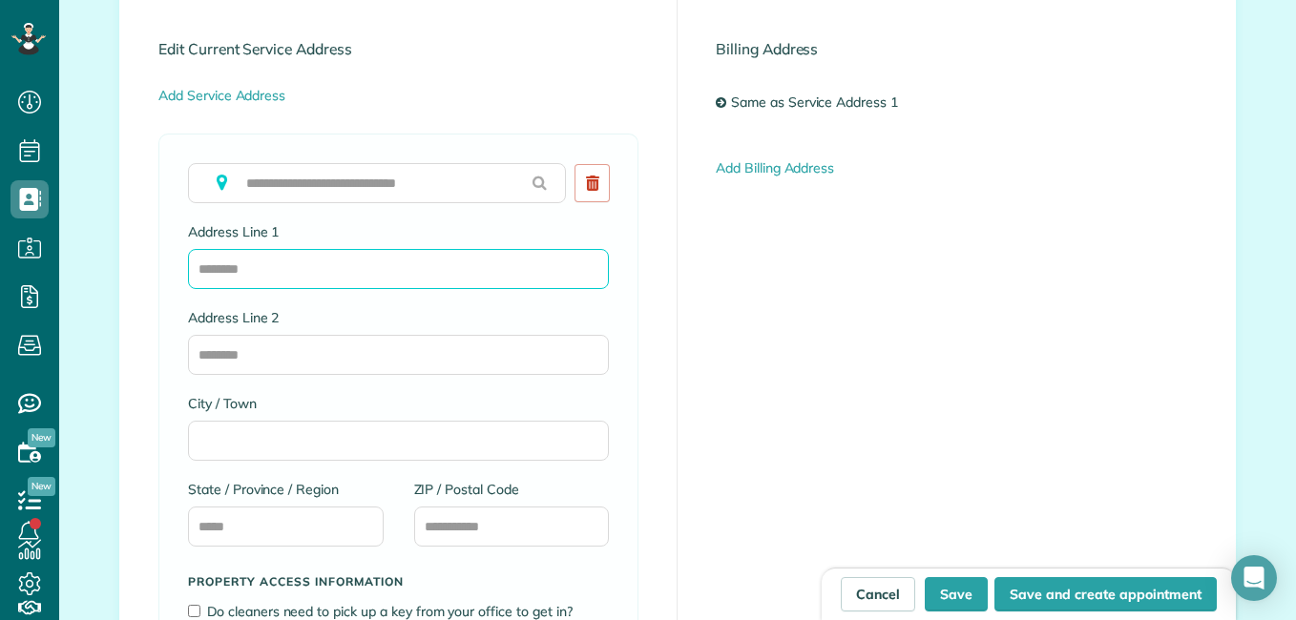
click at [448, 271] on input "Address Line 1" at bounding box center [398, 269] width 421 height 40
type input "**********"
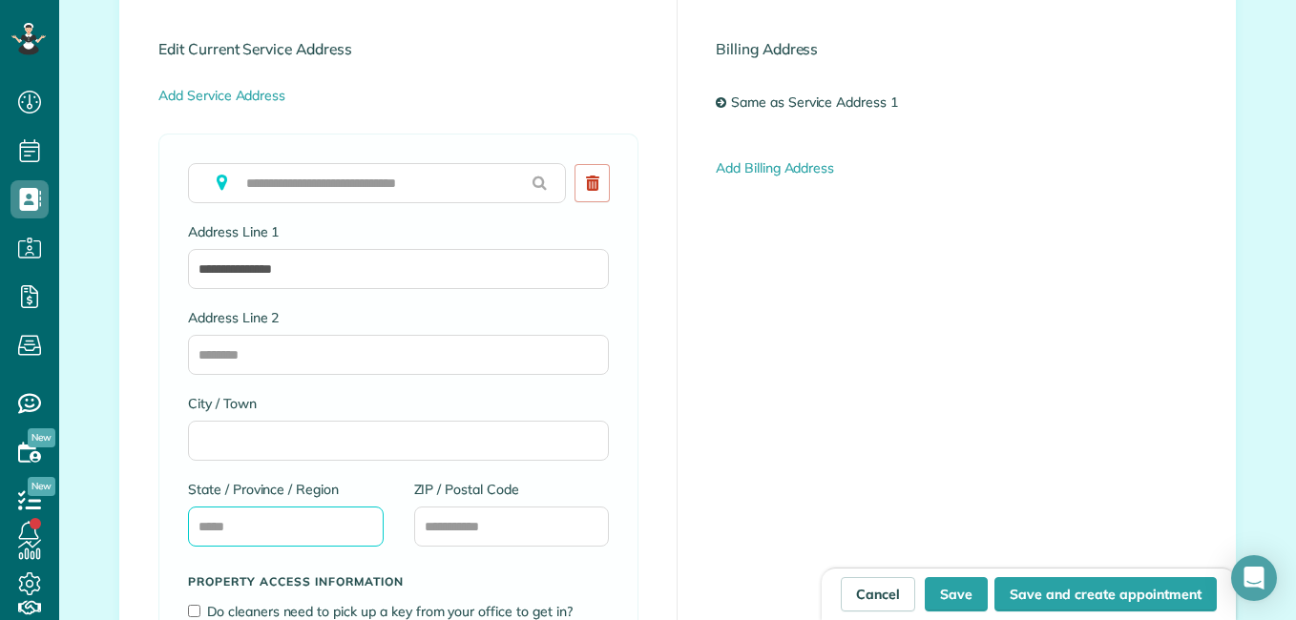
click at [267, 533] on input "State / Province / Region" at bounding box center [286, 527] width 196 height 40
type input "**"
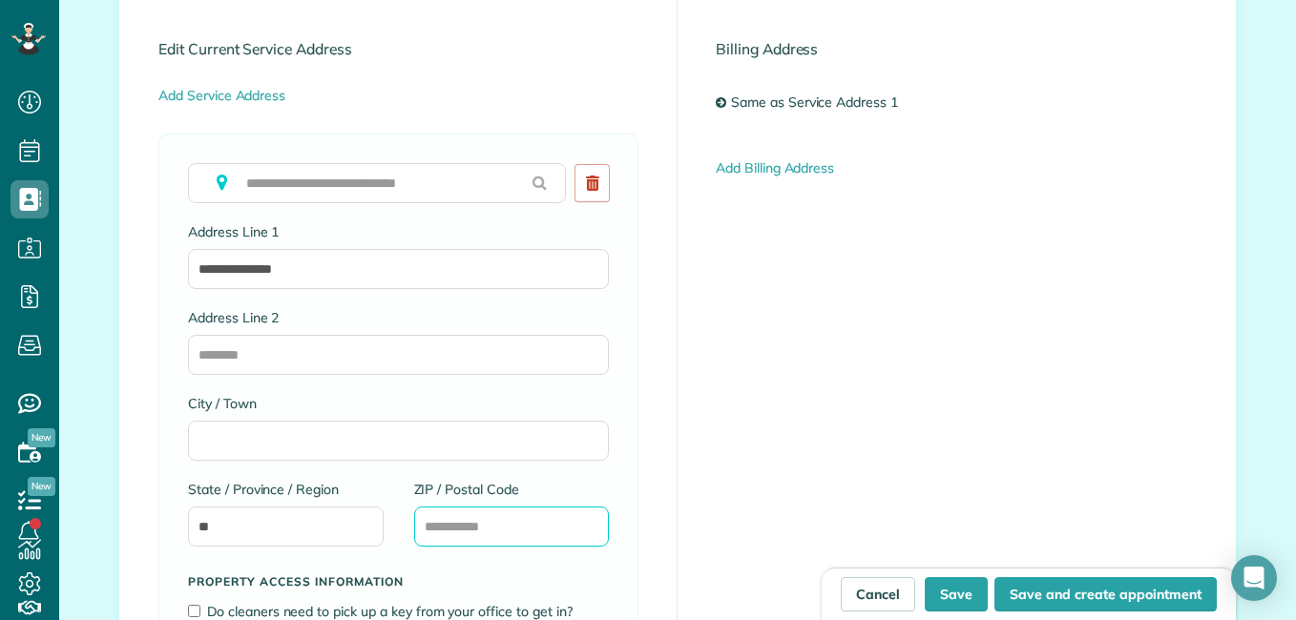
click at [509, 529] on input "ZIP / Postal Code" at bounding box center [512, 527] width 196 height 40
type input "*****"
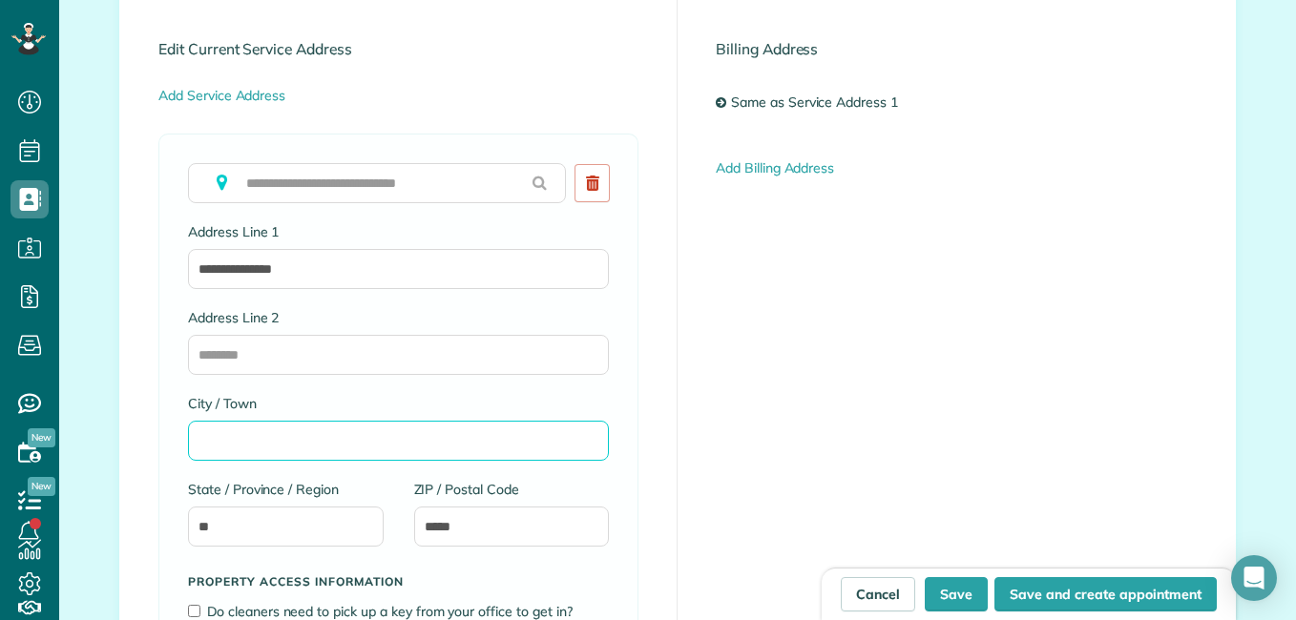
click at [504, 456] on input "City / Town" at bounding box center [398, 441] width 421 height 40
type input "*"
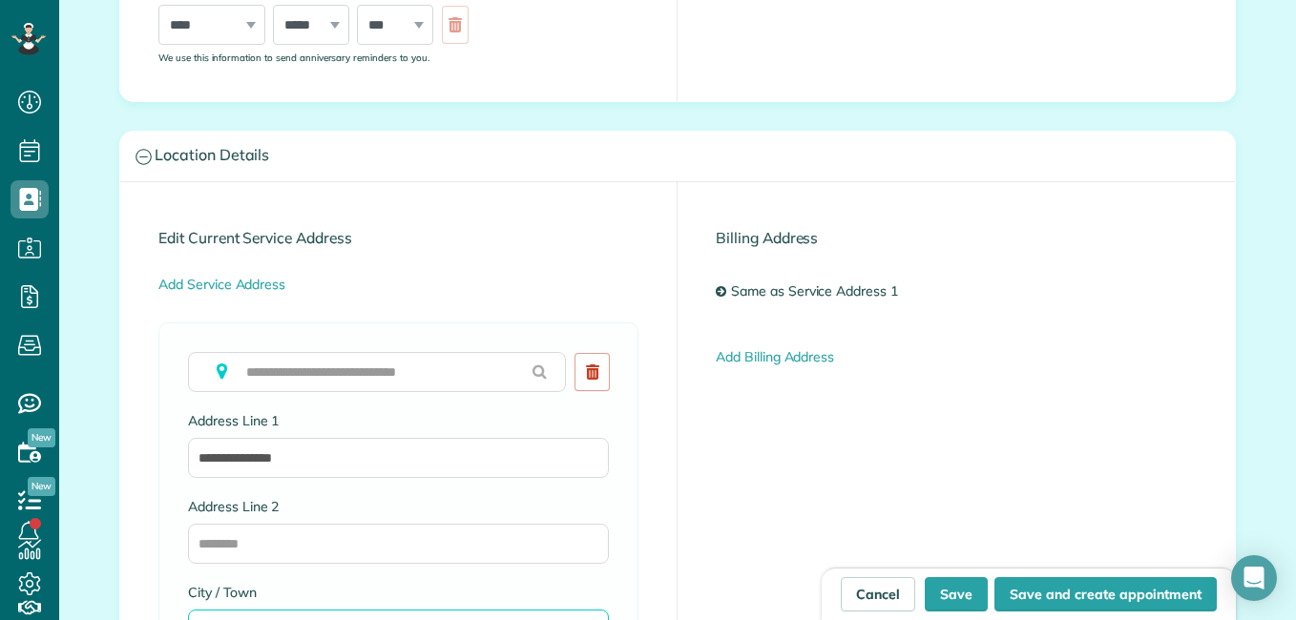
scroll to position [859, 0]
type input "*******"
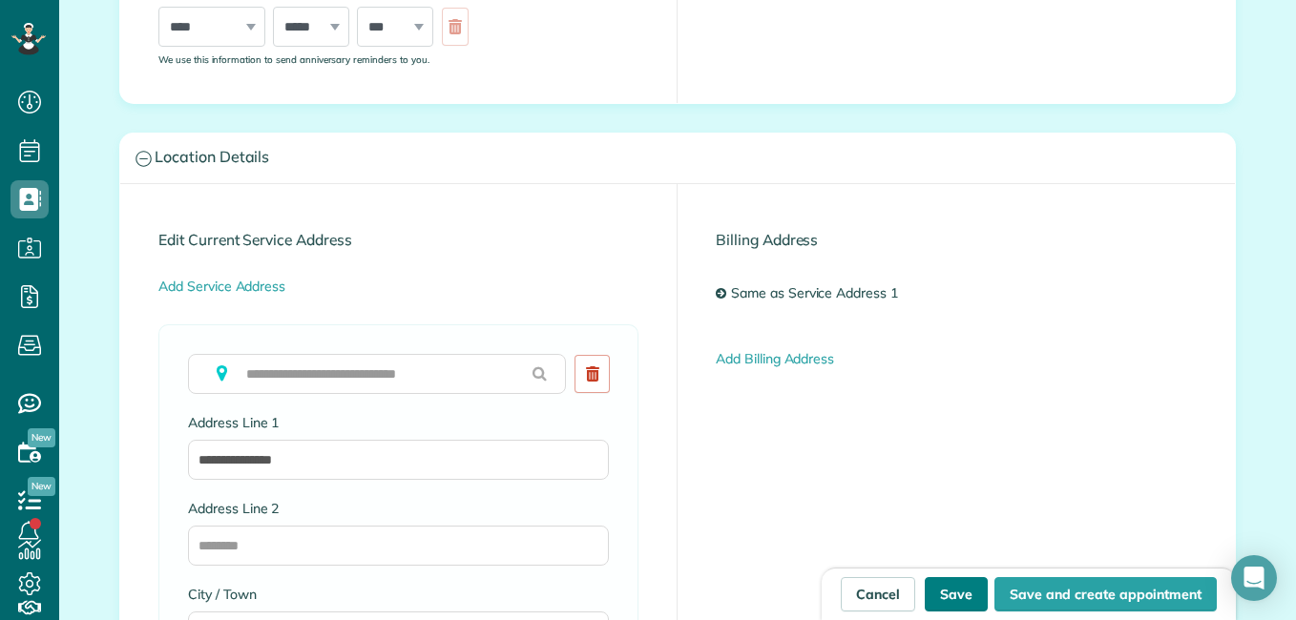
click at [979, 591] on button "Save" at bounding box center [955, 594] width 63 height 34
type input "**********"
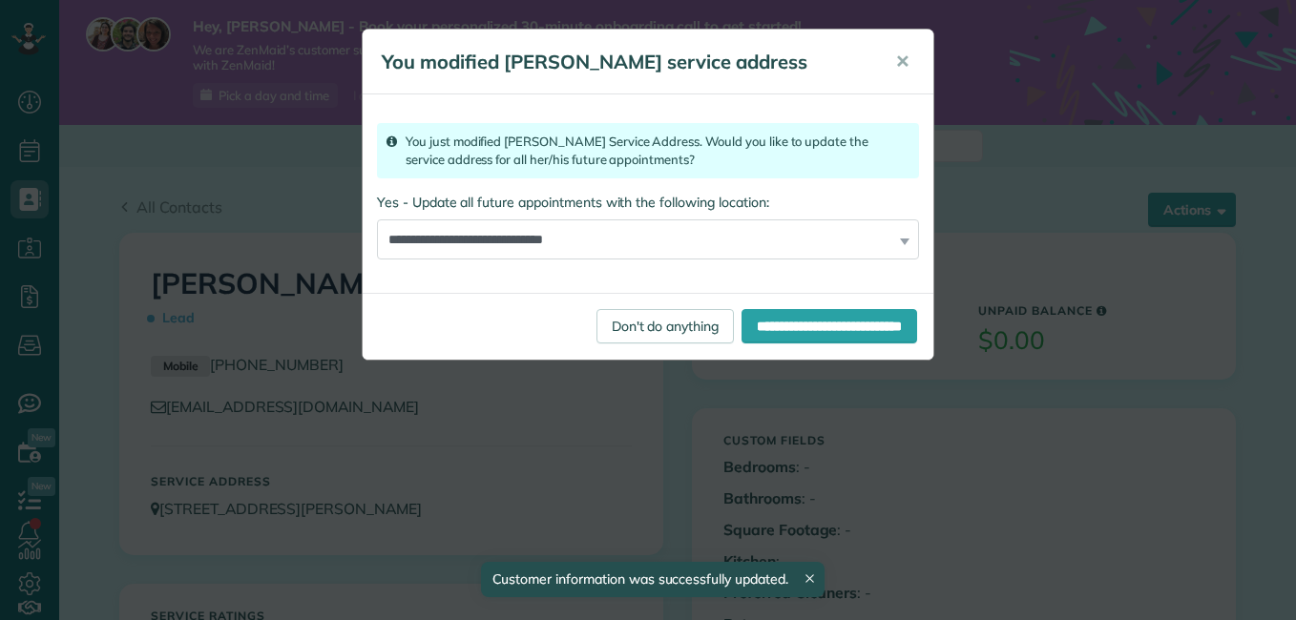
scroll to position [9, 9]
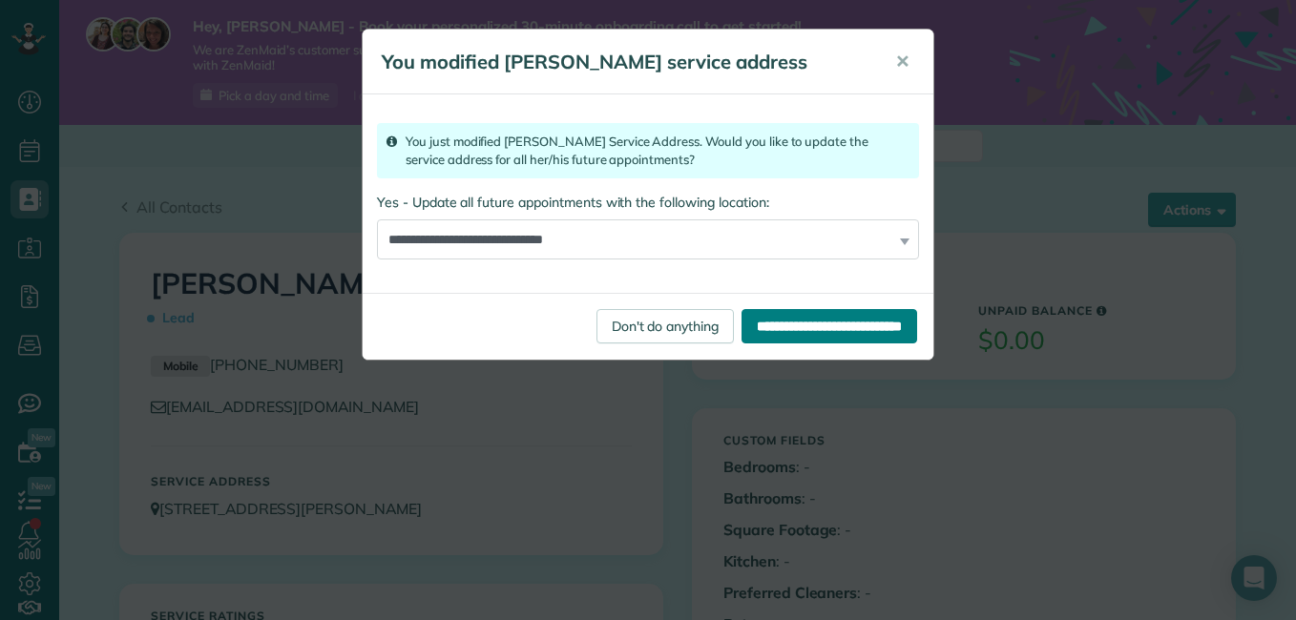
click at [820, 328] on input "**********" at bounding box center [829, 326] width 176 height 34
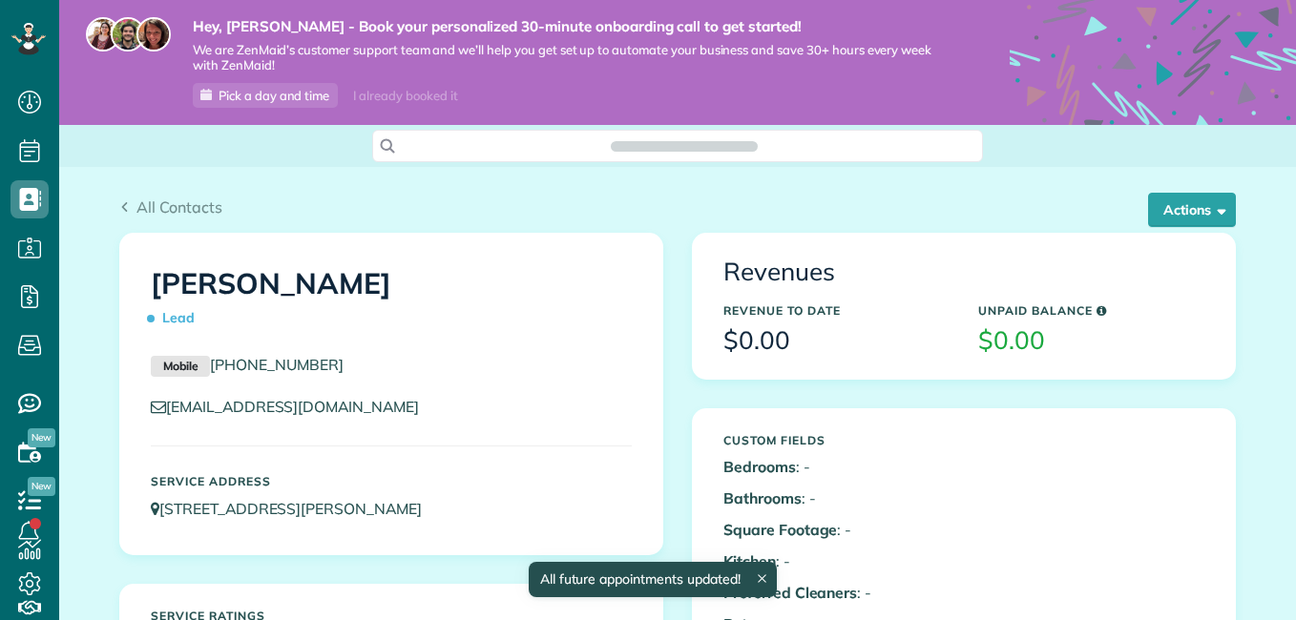
scroll to position [9, 9]
click at [1175, 200] on button "Actions" at bounding box center [1192, 210] width 88 height 34
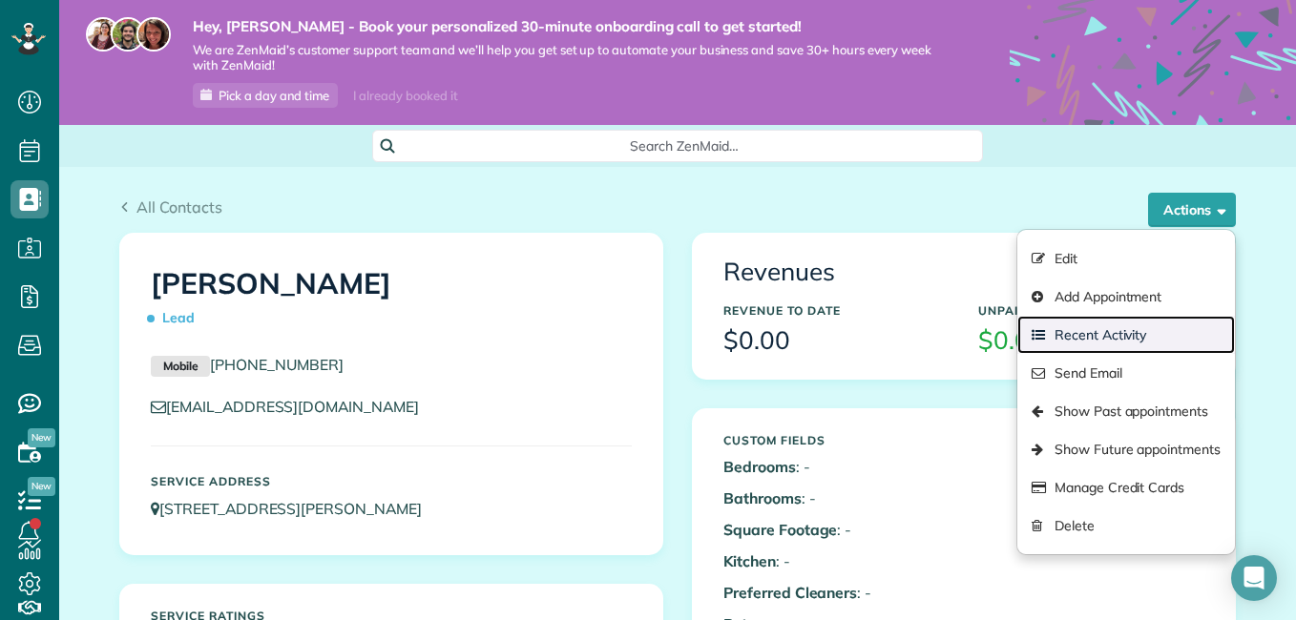
click at [1140, 346] on link "Recent Activity" at bounding box center [1126, 335] width 218 height 38
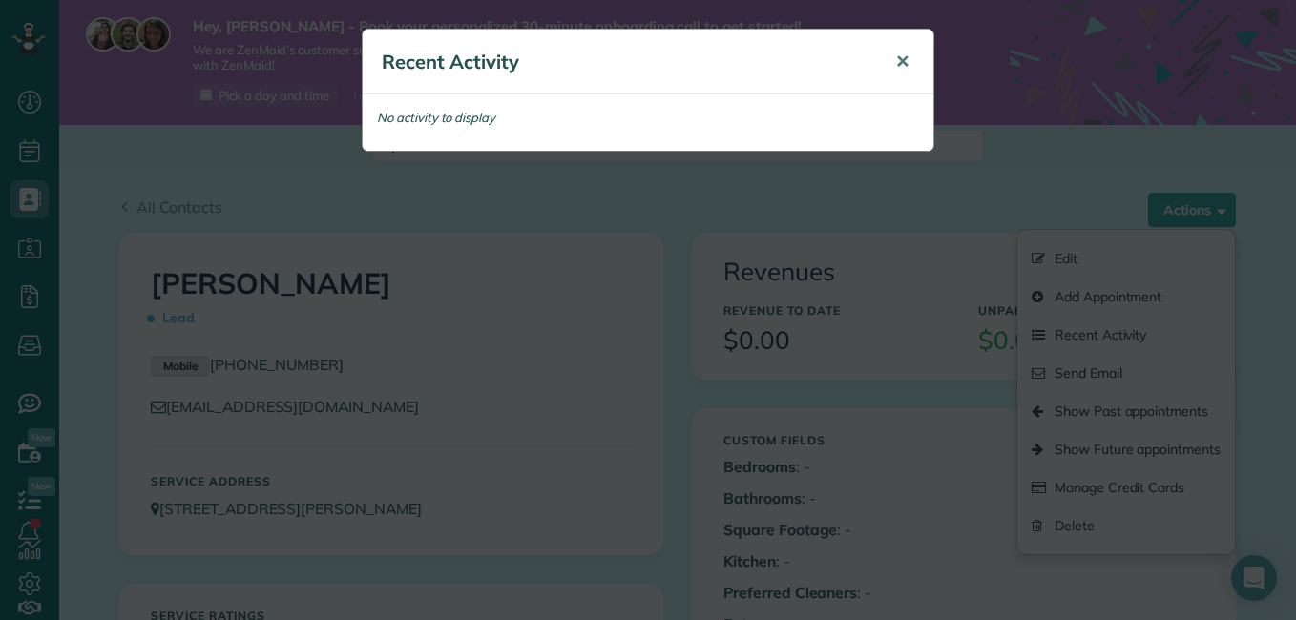
click at [903, 58] on span "✕" at bounding box center [902, 62] width 14 height 22
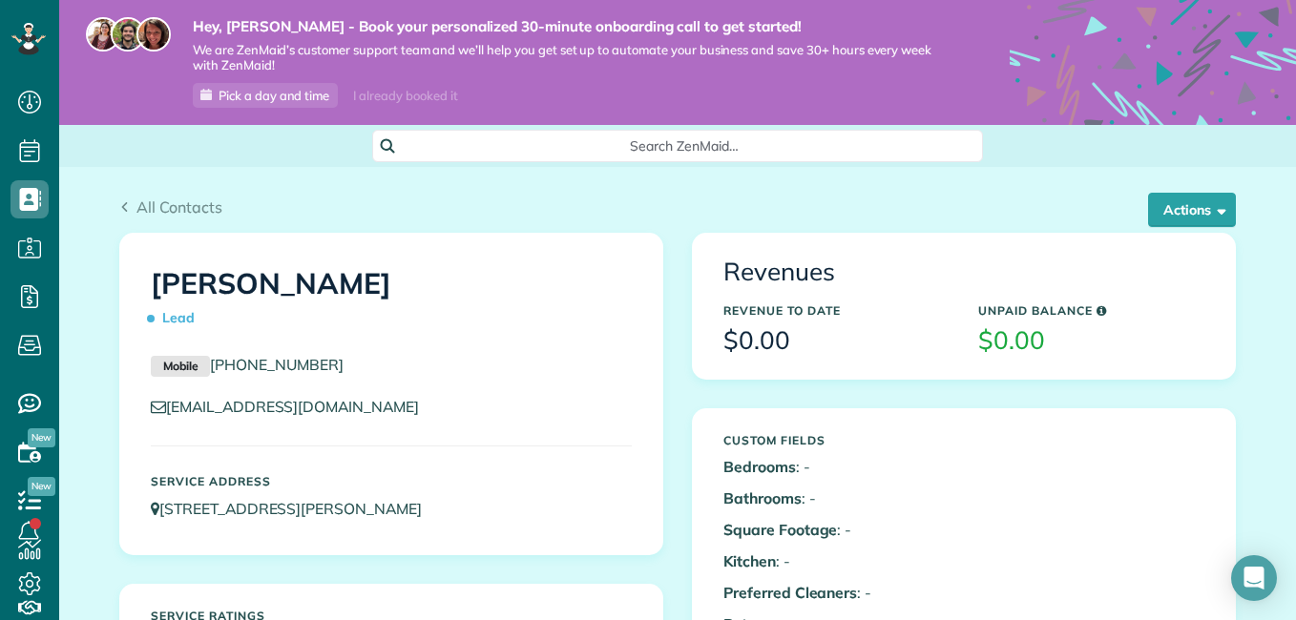
click at [1003, 341] on h3 "$0.00" at bounding box center [1091, 341] width 226 height 28
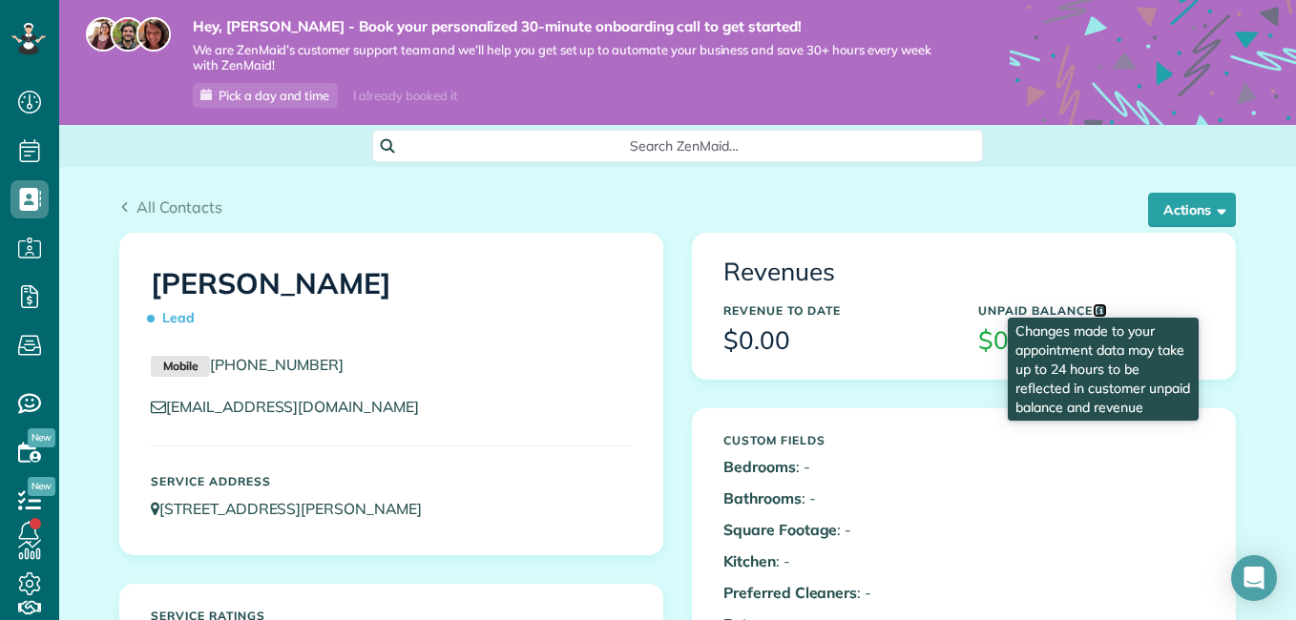
click at [1096, 308] on icon at bounding box center [1101, 310] width 10 height 11
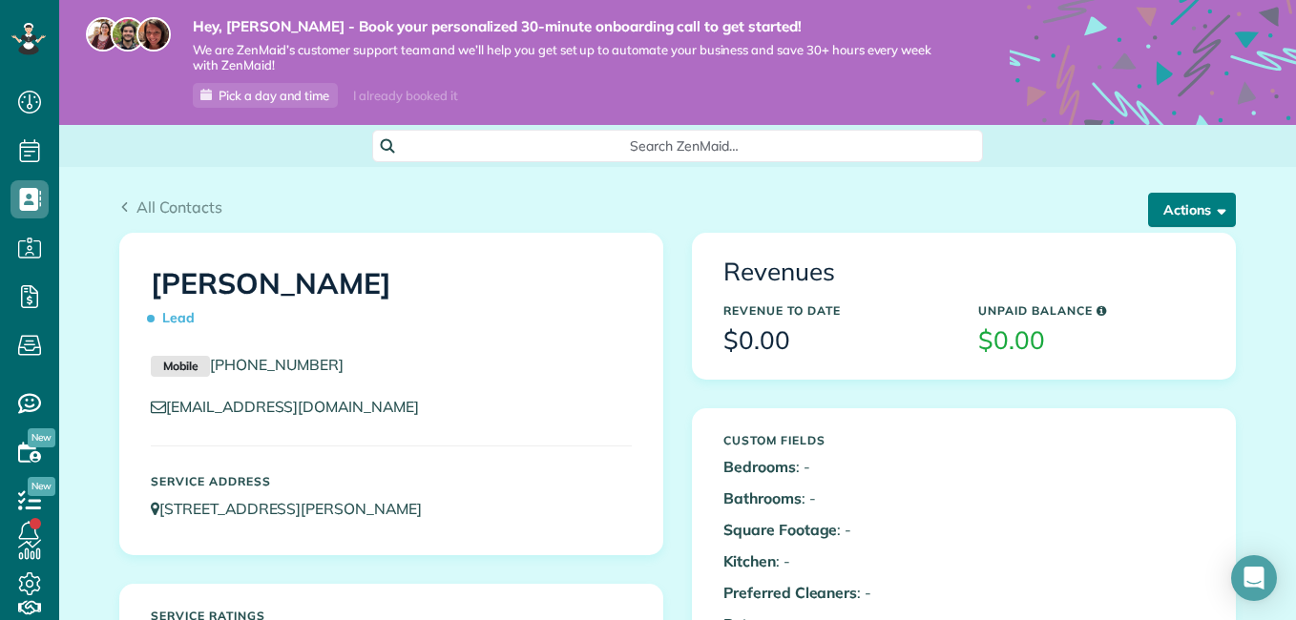
click at [1221, 208] on button "Actions" at bounding box center [1192, 210] width 88 height 34
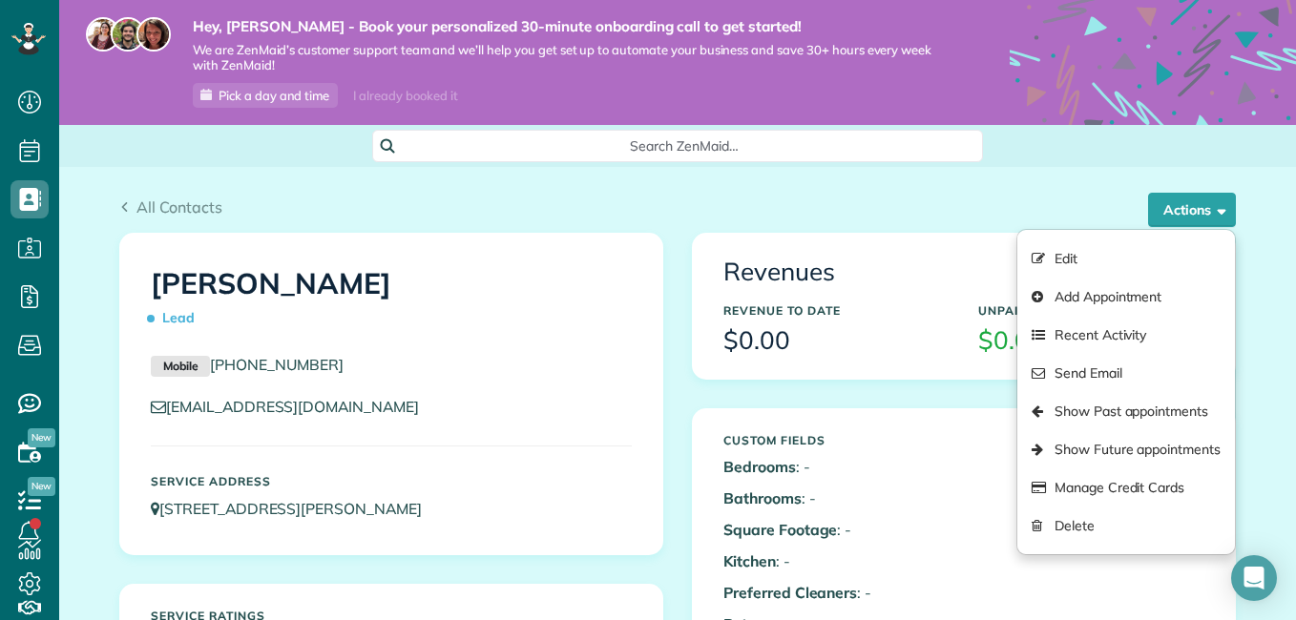
click at [404, 236] on div "Emily Thompson Lead Mobile (303) 746-0378 emilyhackett2@gmail.com Service Addre…" at bounding box center [391, 394] width 542 height 321
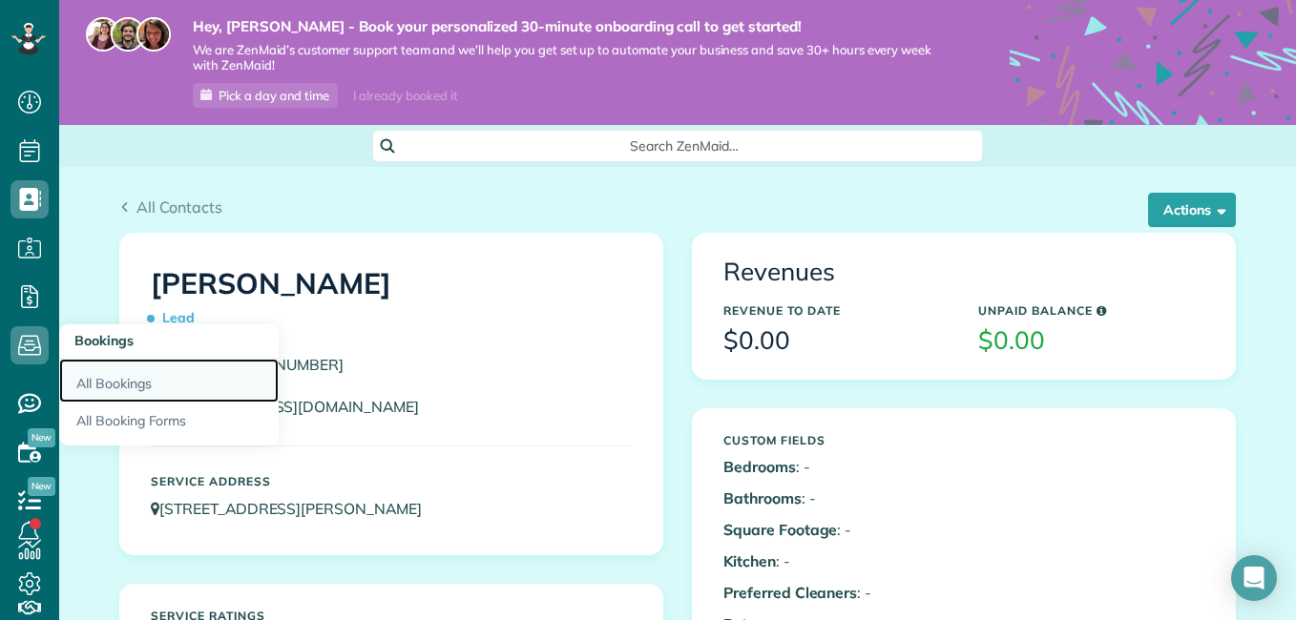
click at [96, 384] on link "All Bookings" at bounding box center [168, 381] width 219 height 44
